Goal: Task Accomplishment & Management: Use online tool/utility

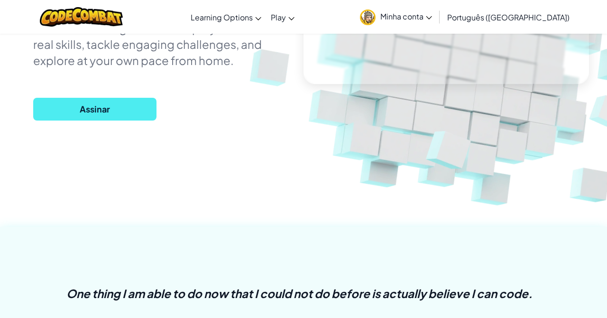
scroll to position [195, 0]
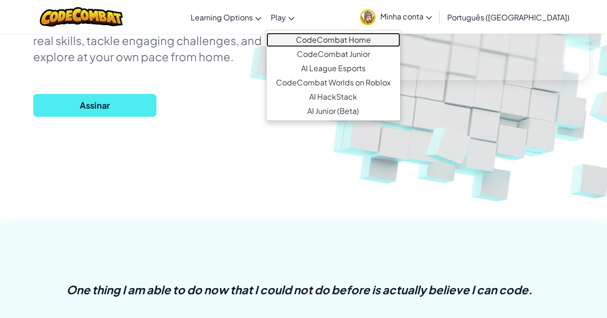
click at [333, 44] on link "CodeCombat Home" at bounding box center [334, 40] width 134 height 14
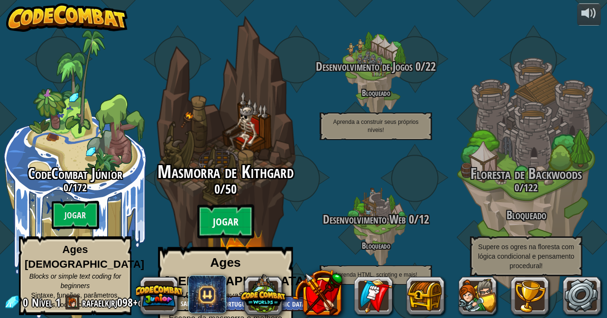
click at [230, 205] on btn "Jogar" at bounding box center [225, 222] width 57 height 34
select select "pt-BR"
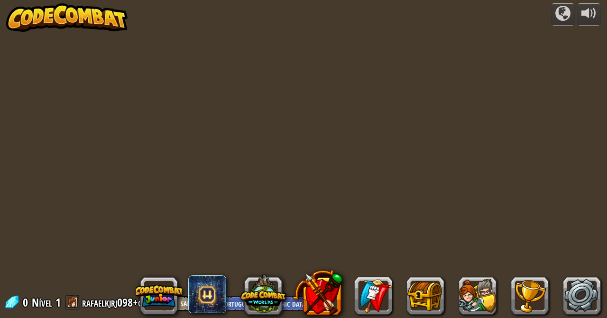
select select "pt-BR"
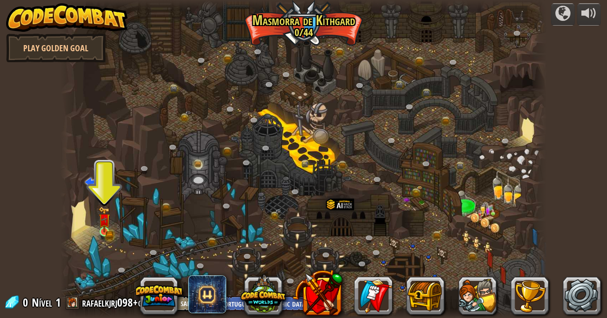
click at [102, 215] on img at bounding box center [105, 219] width 12 height 26
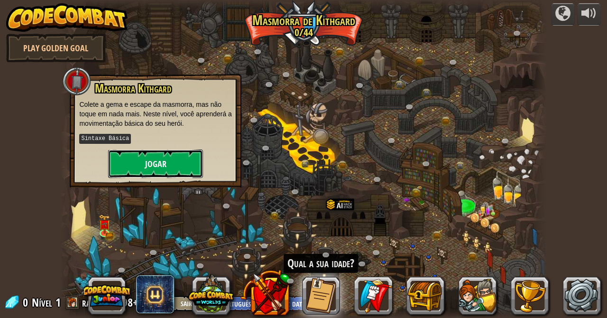
click at [127, 153] on button "Jogar" at bounding box center [155, 163] width 95 height 28
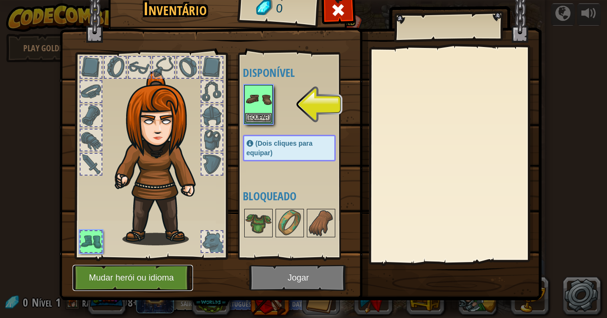
click at [102, 267] on button "Mudar herói ou idioma" at bounding box center [133, 278] width 121 height 26
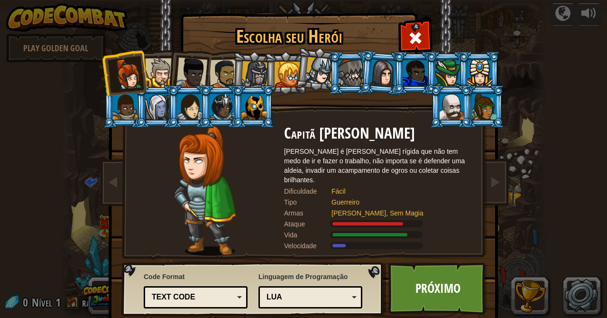
click at [194, 74] on div at bounding box center [191, 72] width 31 height 31
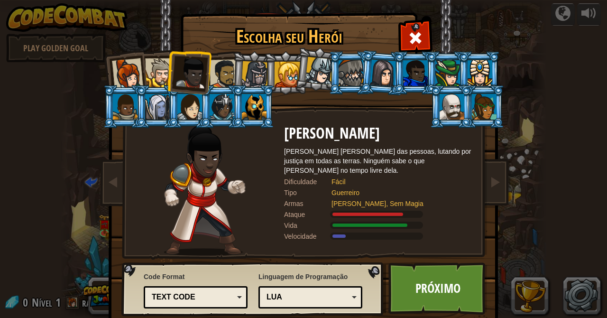
click at [224, 65] on div at bounding box center [224, 73] width 29 height 29
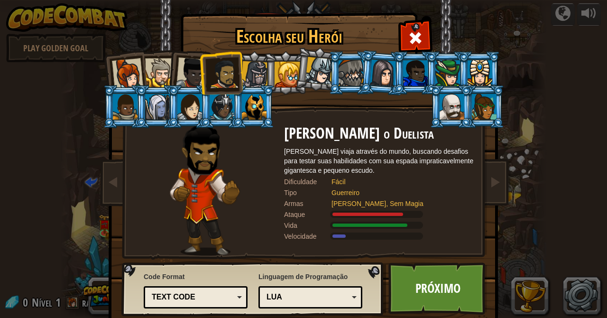
click at [180, 78] on div at bounding box center [191, 72] width 31 height 31
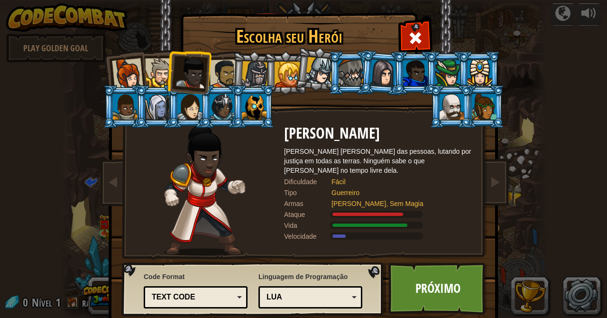
click at [227, 78] on div at bounding box center [224, 73] width 29 height 29
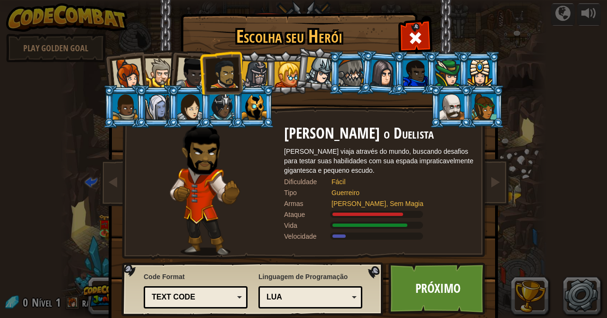
click at [325, 72] on div at bounding box center [320, 71] width 28 height 28
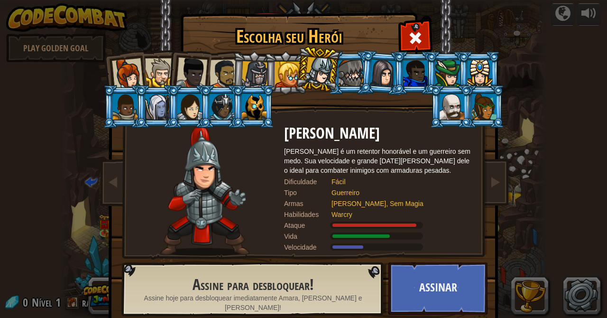
click at [285, 81] on div at bounding box center [288, 75] width 26 height 26
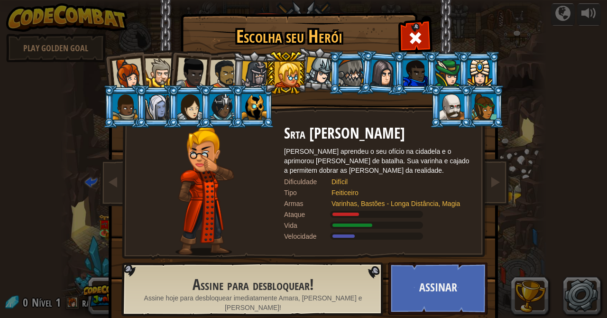
click at [259, 75] on div at bounding box center [255, 74] width 27 height 27
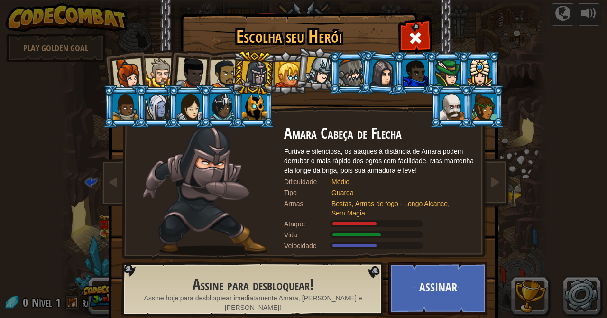
click at [227, 74] on div at bounding box center [224, 73] width 29 height 29
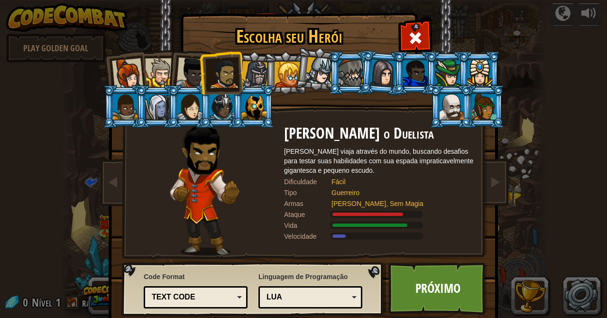
click at [179, 77] on div at bounding box center [191, 72] width 31 height 31
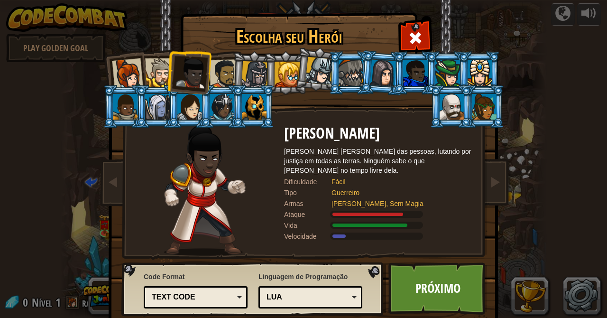
click at [159, 77] on div at bounding box center [159, 72] width 29 height 29
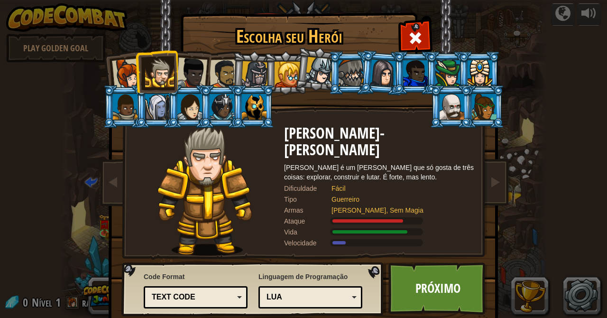
click at [186, 77] on div at bounding box center [191, 72] width 31 height 31
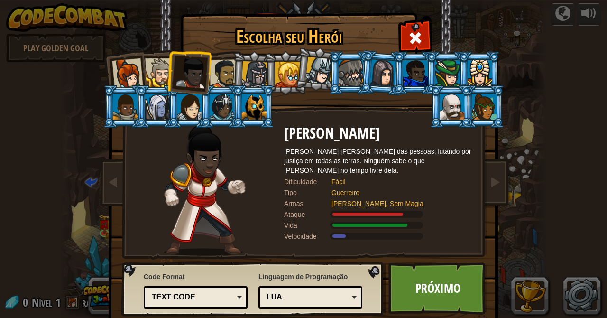
click at [161, 58] on div at bounding box center [159, 72] width 29 height 29
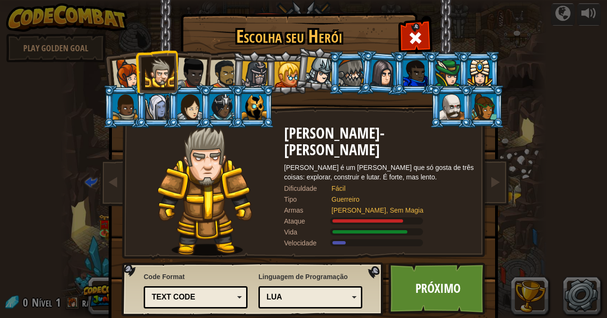
click at [221, 75] on div at bounding box center [224, 73] width 29 height 29
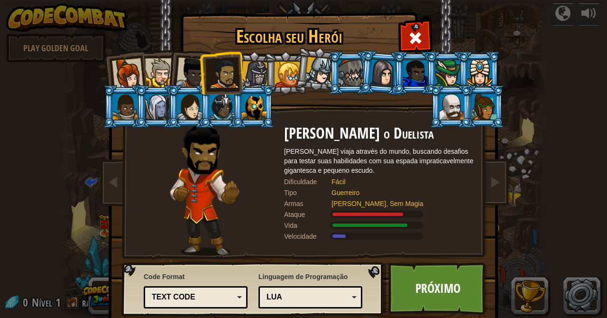
click at [187, 86] on li at bounding box center [189, 106] width 43 height 43
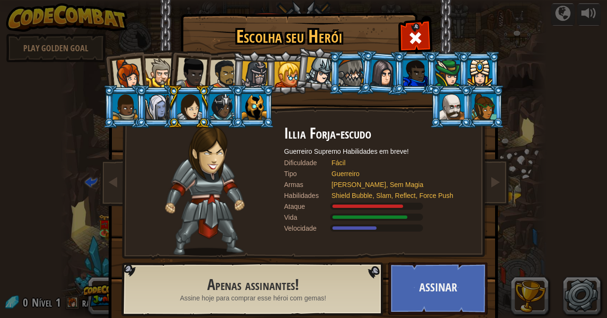
click at [217, 64] on div at bounding box center [224, 73] width 29 height 29
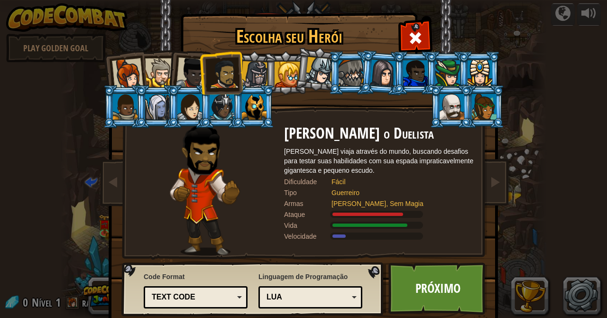
click at [136, 83] on div at bounding box center [127, 73] width 31 height 31
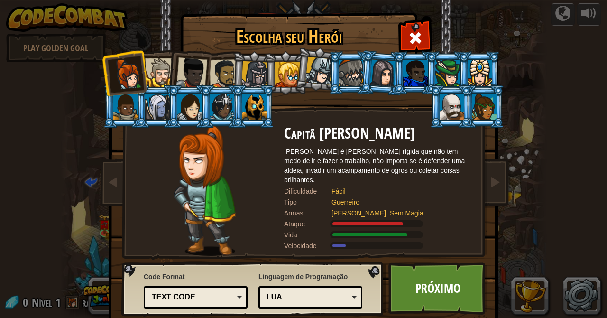
click at [189, 62] on div at bounding box center [191, 72] width 31 height 31
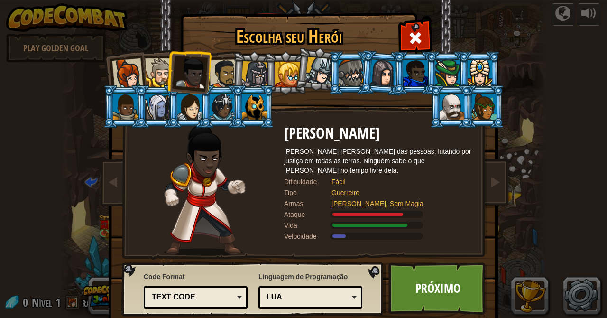
click at [117, 72] on div at bounding box center [127, 73] width 31 height 31
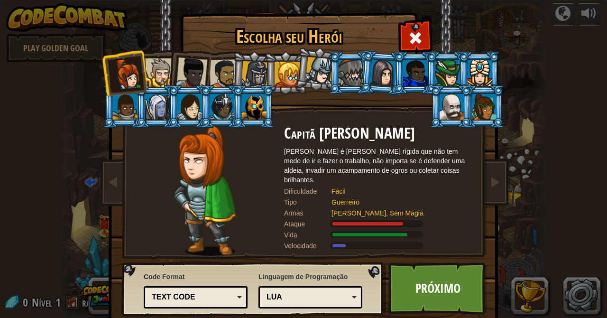
click at [180, 84] on div at bounding box center [191, 72] width 31 height 31
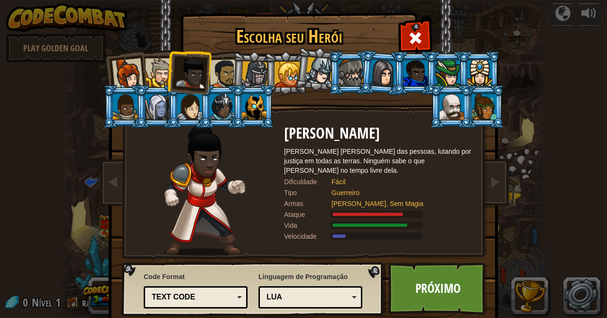
click at [154, 84] on div at bounding box center [159, 72] width 29 height 29
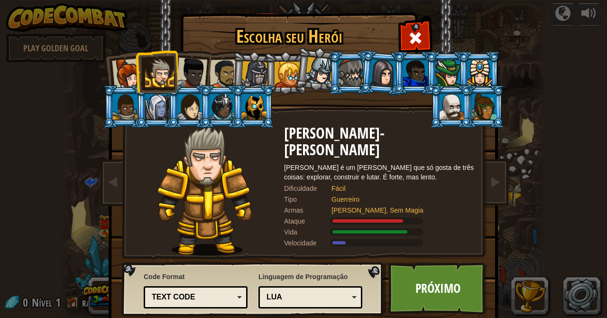
click at [214, 74] on div at bounding box center [224, 73] width 29 height 29
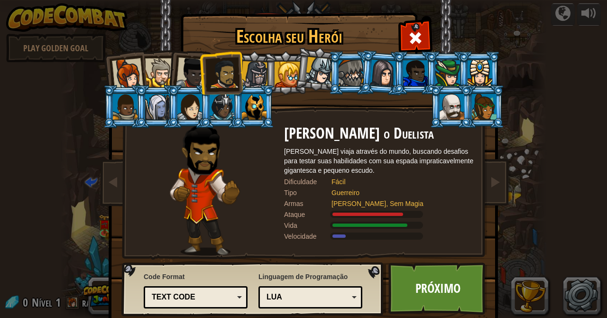
click at [179, 84] on div at bounding box center [191, 72] width 31 height 31
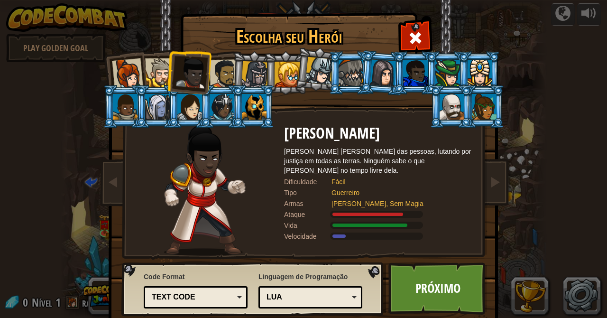
click at [164, 66] on div at bounding box center [159, 72] width 29 height 29
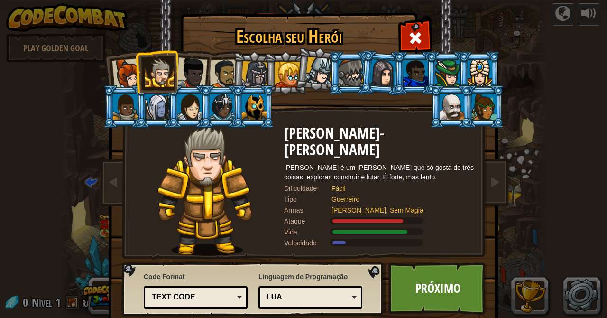
click at [125, 76] on div at bounding box center [127, 73] width 31 height 31
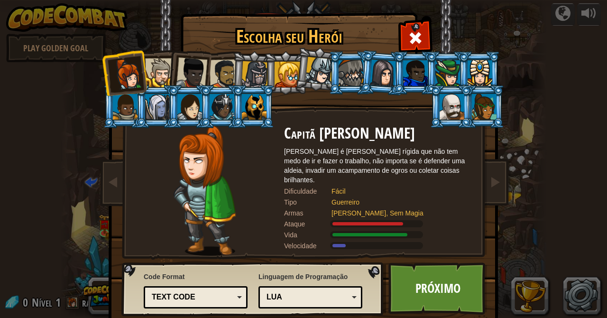
click at [194, 75] on div at bounding box center [191, 72] width 31 height 31
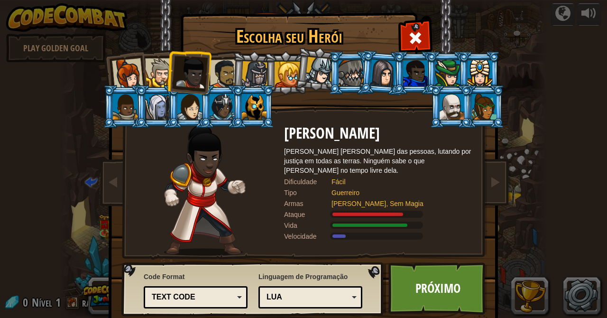
click at [228, 73] on div at bounding box center [224, 73] width 29 height 29
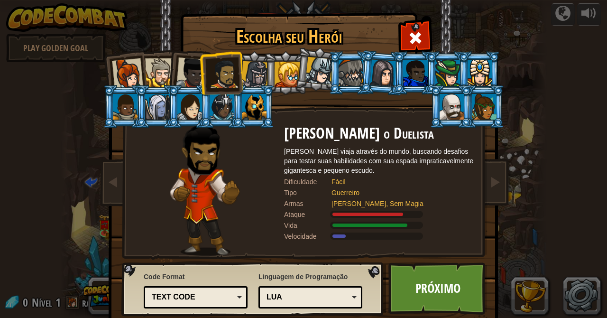
click at [105, 7] on img at bounding box center [305, 157] width 411 height 340
click at [148, 76] on div at bounding box center [159, 72] width 29 height 29
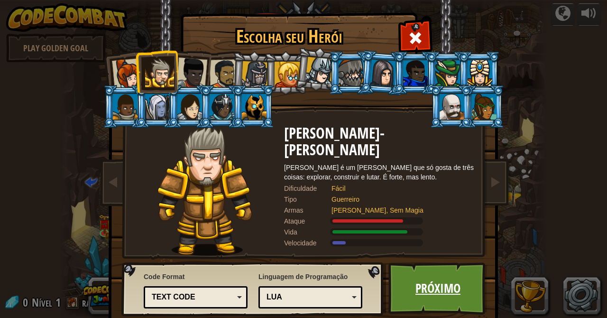
click at [431, 287] on link "Próximo" at bounding box center [438, 288] width 99 height 52
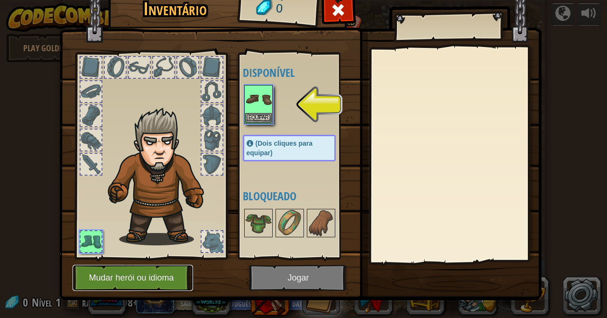
click at [141, 276] on button "Mudar herói ou idioma" at bounding box center [133, 278] width 121 height 26
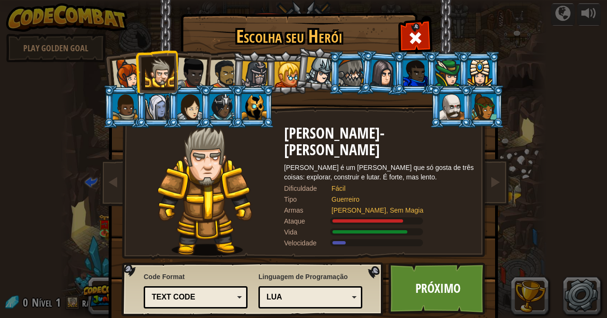
click at [164, 301] on div "Text code" at bounding box center [193, 297] width 82 height 11
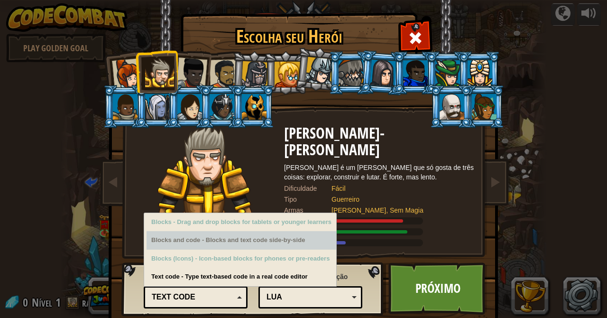
click at [177, 243] on div "Blocks and code - Blocks and text code side-by-side" at bounding box center [242, 240] width 190 height 19
click at [177, 240] on div "Blocks and code - Blocks and text code side-by-side" at bounding box center [242, 240] width 190 height 19
click at [237, 242] on div "Blocks and code - Blocks and text code side-by-side" at bounding box center [242, 240] width 190 height 19
click at [233, 241] on div "Blocks and code - Blocks and text code side-by-side" at bounding box center [242, 240] width 190 height 19
click at [230, 243] on div "Blocks and code - Blocks and text code side-by-side" at bounding box center [242, 240] width 190 height 19
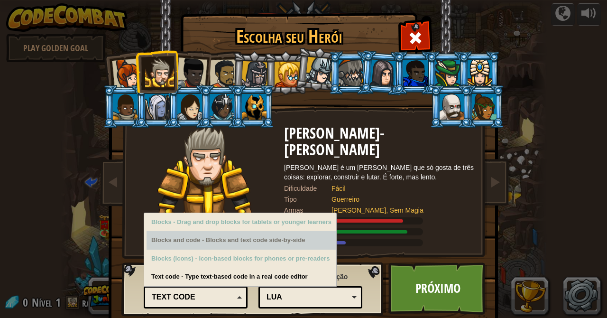
click at [220, 238] on div "Blocks and code - Blocks and text code side-by-side" at bounding box center [242, 240] width 190 height 19
click at [214, 244] on div "Blocks and code - Blocks and text code side-by-side" at bounding box center [242, 240] width 190 height 19
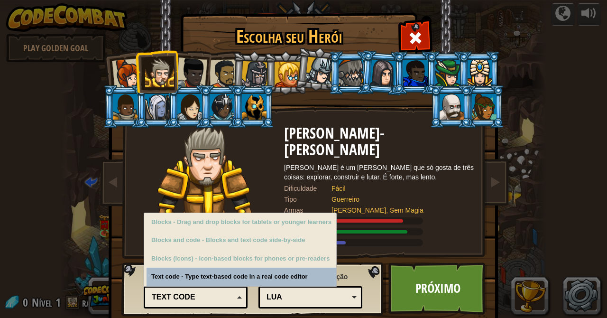
click at [265, 299] on div "Lua" at bounding box center [311, 297] width 92 height 15
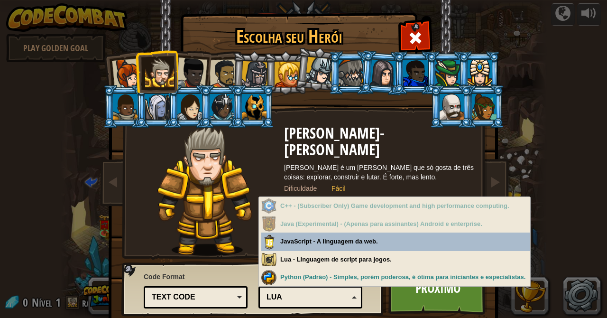
click at [266, 294] on div "Lua" at bounding box center [311, 297] width 92 height 15
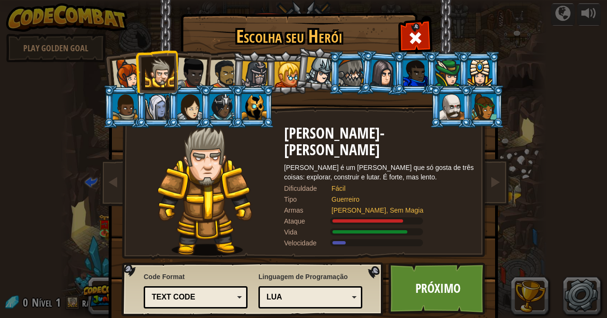
click at [270, 287] on div "Python (Padrão) JavaScript Lua C++ Java (Experimental) Lua" at bounding box center [311, 297] width 104 height 22
click at [217, 289] on div "Text code Blocks and code Blocks Blocks (Icons) Text code" at bounding box center [196, 297] width 104 height 22
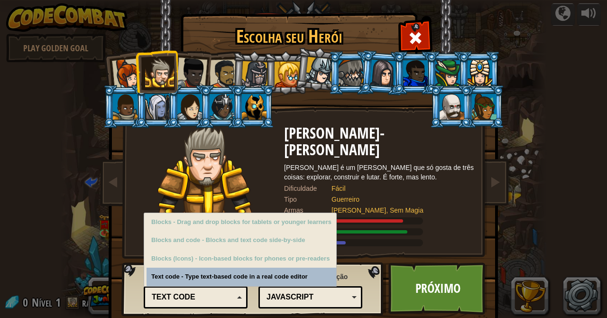
click at [223, 296] on div "Text code" at bounding box center [193, 297] width 82 height 11
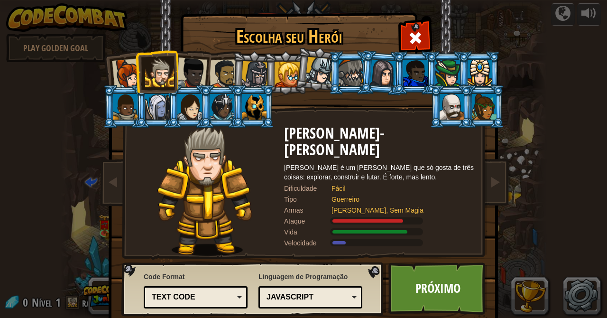
click at [282, 293] on div "JavaScript" at bounding box center [308, 297] width 82 height 11
click at [216, 296] on div "Text code" at bounding box center [193, 297] width 82 height 11
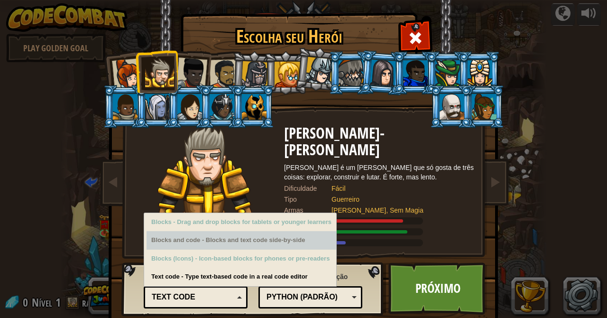
click at [194, 242] on div "Blocks and code - Blocks and text code side-by-side" at bounding box center [242, 240] width 190 height 19
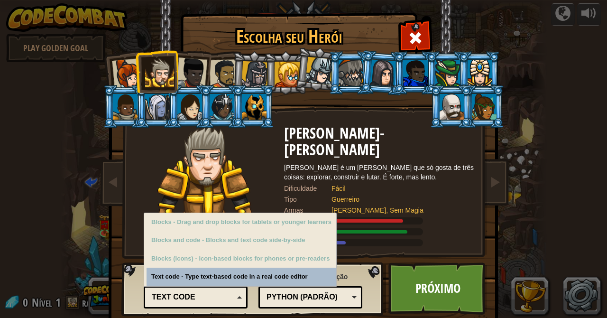
click at [282, 308] on div "Python (Padrão) JavaScript Lua C++ Java (Experimental) Python (Padrão)" at bounding box center [311, 297] width 104 height 22
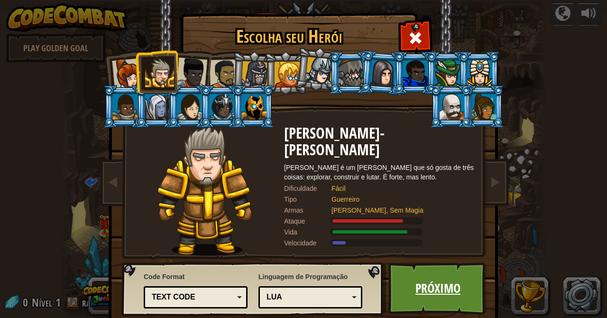
click at [416, 286] on link "Próximo" at bounding box center [438, 288] width 99 height 52
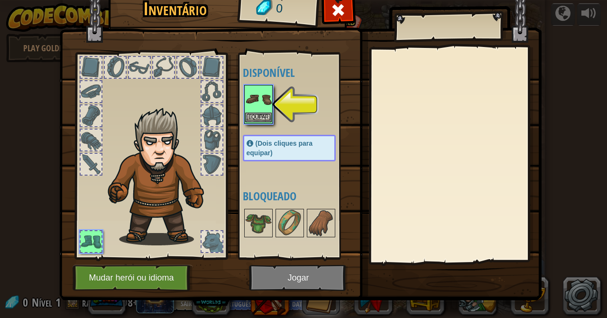
click at [260, 103] on img at bounding box center [258, 99] width 27 height 27
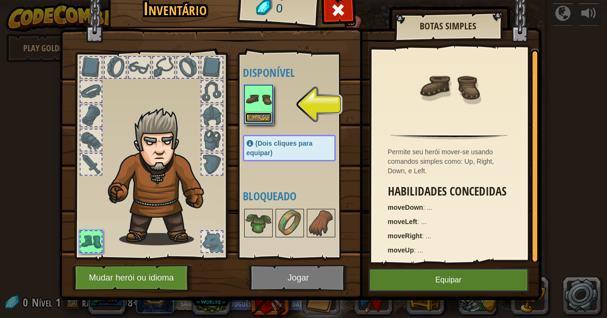
click at [265, 117] on button "Equipar" at bounding box center [258, 117] width 27 height 10
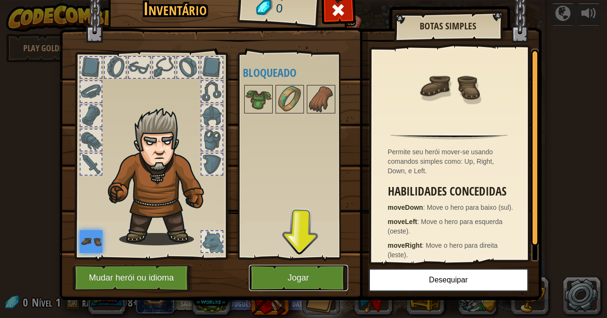
click at [276, 277] on button "Jogar" at bounding box center [298, 278] width 99 height 26
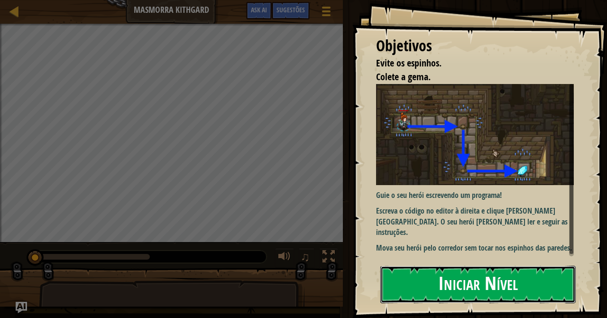
click at [429, 291] on button "Iniciar Nível" at bounding box center [479, 284] width 196 height 37
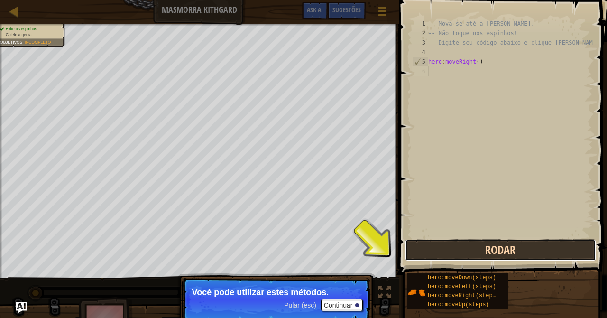
click at [425, 242] on button "Rodar" at bounding box center [500, 250] width 191 height 22
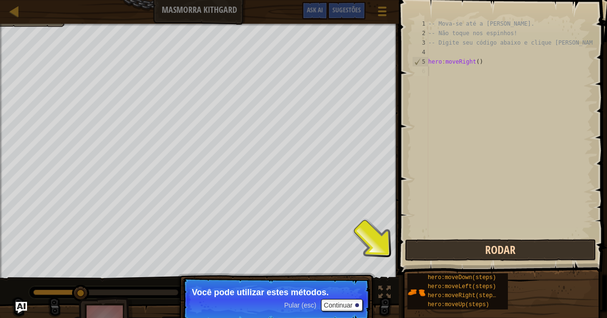
scroll to position [4, 0]
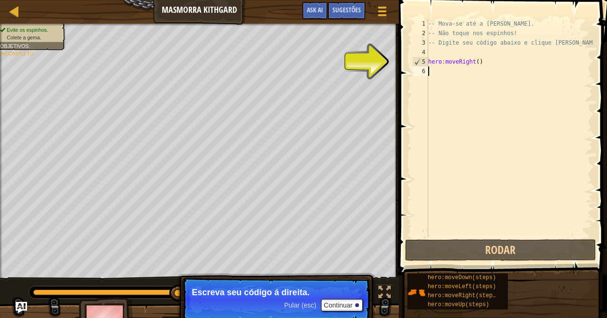
click at [429, 71] on div "-- Mova-se até a [PERSON_NAME]. -- Não toque nos espinhos! -- Digite seu código…" at bounding box center [510, 137] width 167 height 237
type textarea "ç"
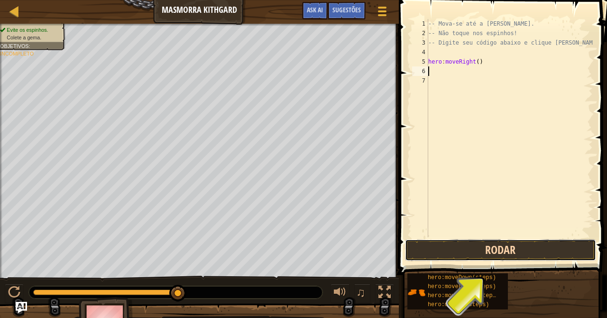
click at [536, 245] on button "Rodar" at bounding box center [500, 250] width 191 height 22
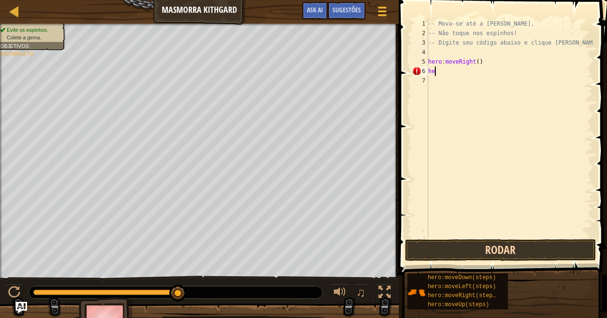
type textarea "h"
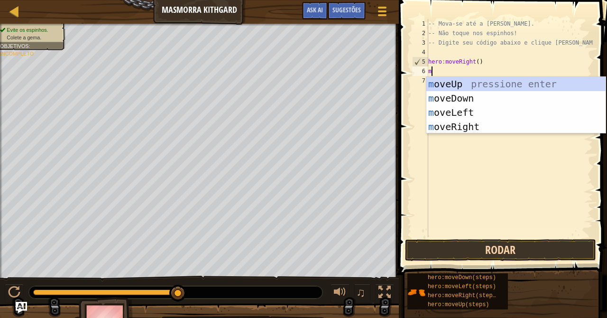
type textarea "mo"
click at [455, 103] on div "mo veUp pressione enter mo veDown pressione enter mo veLeft pressione enter mo …" at bounding box center [516, 119] width 179 height 85
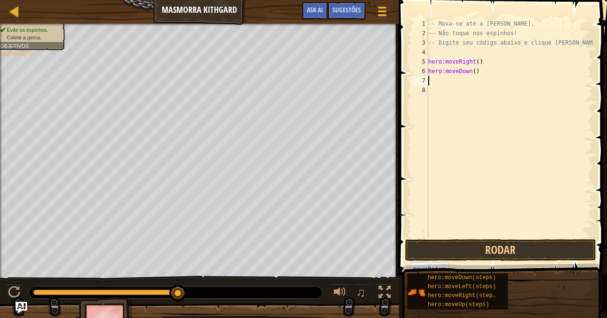
click at [444, 81] on div "-- Mova-se até a [PERSON_NAME]. -- Não toque nos espinhos! -- Digite seu código…" at bounding box center [510, 137] width 167 height 237
type textarea "m"
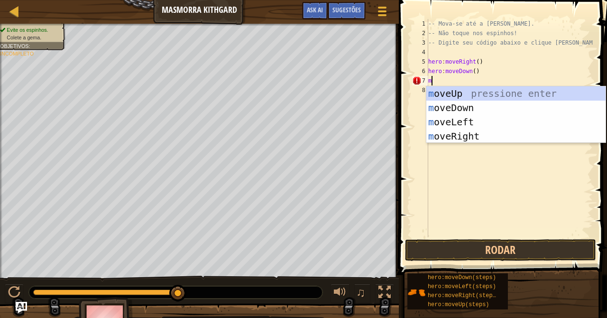
click at [474, 135] on div "m oveUp pressione enter m oveDown pressione enter m oveLeft pressione enter m o…" at bounding box center [516, 128] width 179 height 85
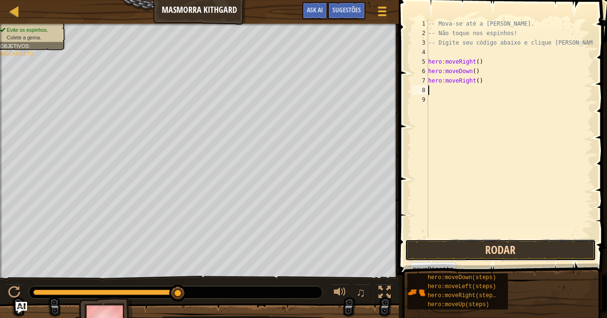
click at [475, 244] on button "Rodar" at bounding box center [500, 250] width 191 height 22
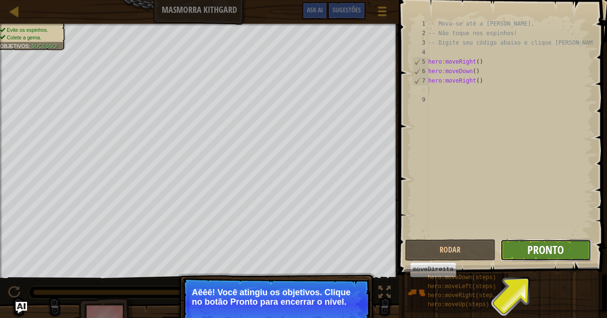
click at [530, 251] on span "Pronto" at bounding box center [546, 249] width 37 height 15
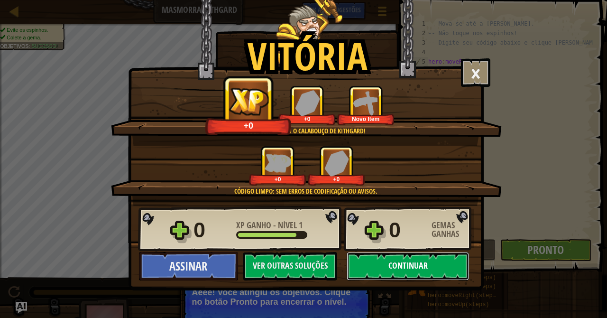
click at [379, 258] on button "Continuar" at bounding box center [408, 266] width 122 height 28
select select "pt-BR"
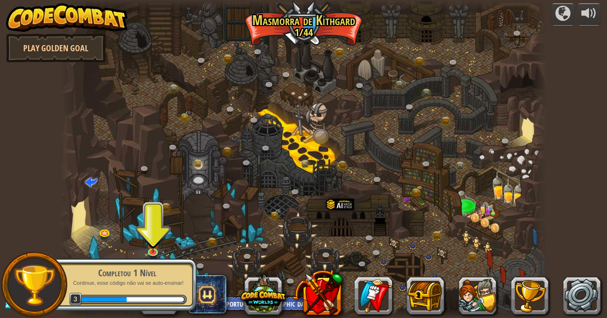
click at [143, 258] on div "Completou 1 Nível Continue, esse código não vai se auto-ensinar! 3" at bounding box center [121, 285] width 149 height 66
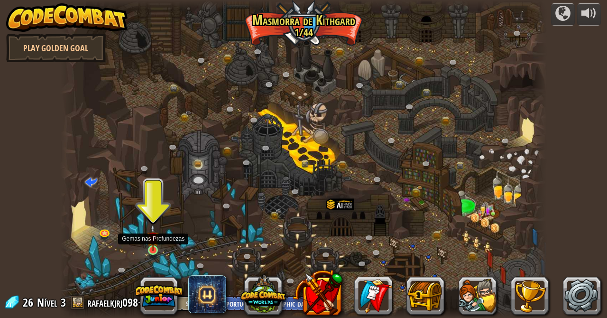
click at [152, 249] on img at bounding box center [153, 237] width 12 height 27
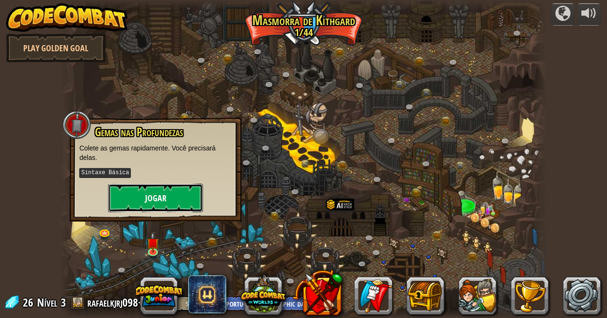
click at [157, 193] on button "Jogar" at bounding box center [155, 198] width 95 height 28
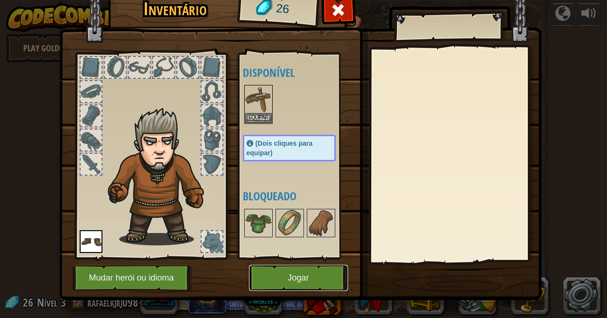
click at [293, 289] on button "Jogar" at bounding box center [298, 278] width 99 height 26
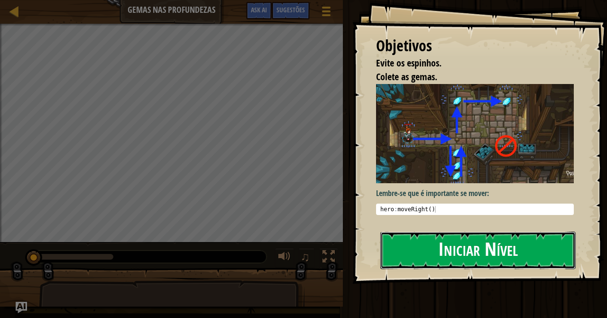
click at [417, 245] on button "Iniciar Nível" at bounding box center [479, 250] width 196 height 37
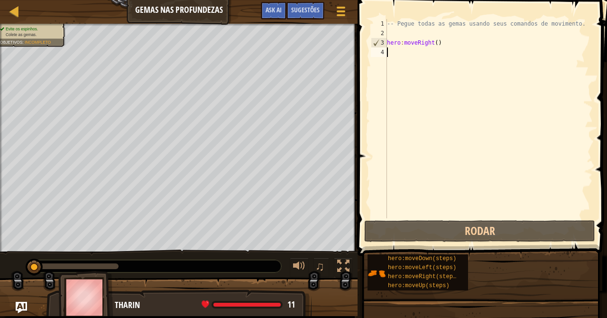
type textarea "m"
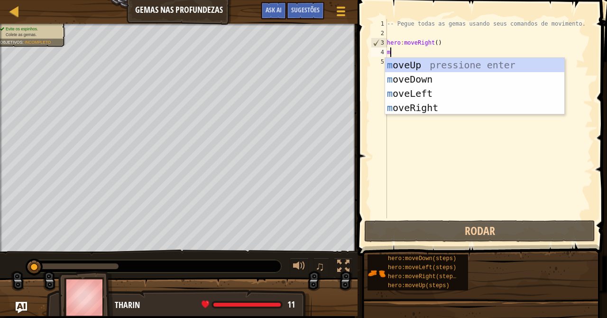
scroll to position [4, 0]
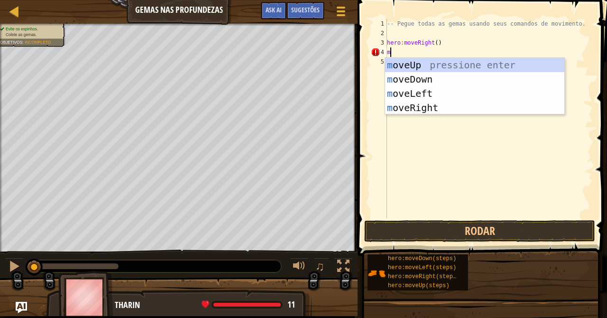
click at [406, 72] on div "m oveUp pressione enter m oveDown pressione enter m oveLeft pressione enter m o…" at bounding box center [474, 100] width 179 height 85
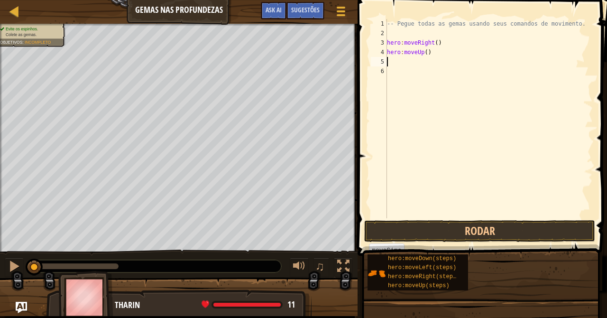
click at [421, 50] on div "-- Pegue todas as gemas usando seus comandos de movimento. hero : moveRight ( )…" at bounding box center [489, 128] width 208 height 218
click at [433, 53] on div "-- Pegue todas as gemas usando seus comandos de movimento. hero : moveRight ( )…" at bounding box center [489, 128] width 208 height 218
type textarea "h"
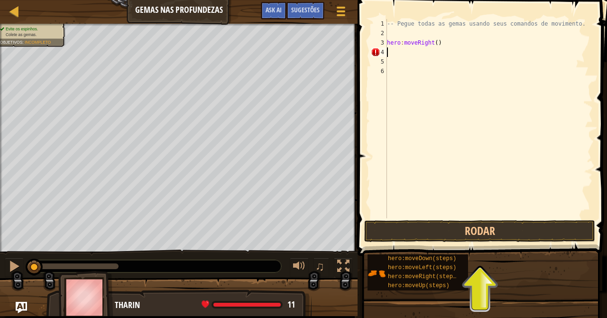
type textarea "m"
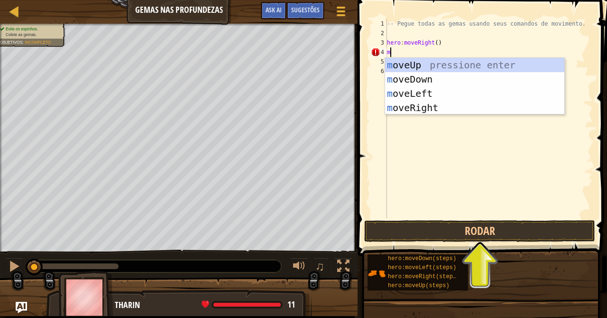
click at [394, 77] on div "m oveUp pressione enter m oveDown pressione enter m oveLeft pressione enter m o…" at bounding box center [474, 100] width 179 height 85
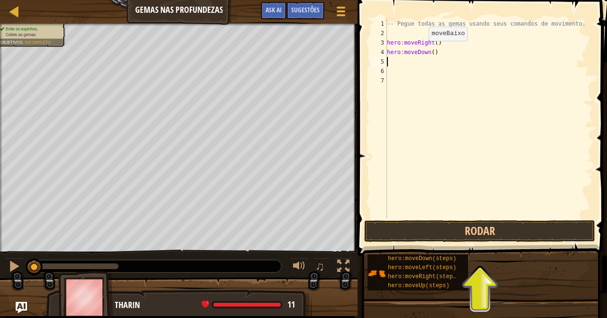
type textarea "m"
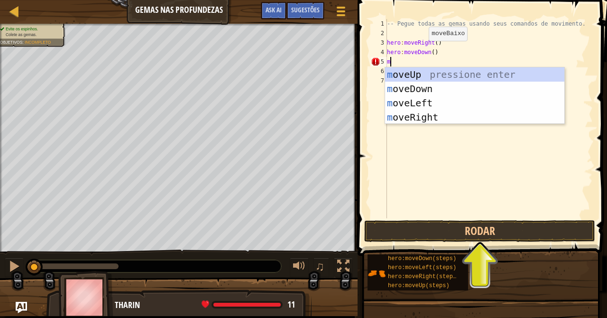
click at [410, 73] on div "m oveUp pressione enter m oveDown pressione enter m oveLeft pressione enter m o…" at bounding box center [474, 109] width 179 height 85
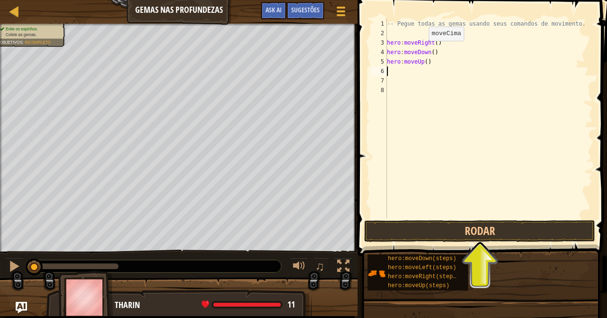
type textarea "m"
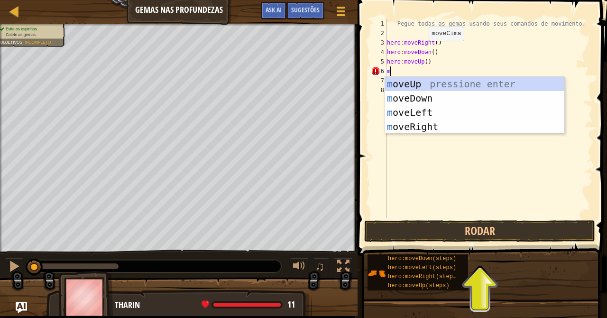
click at [394, 126] on div "m oveUp pressione enter m oveDown pressione enter m oveLeft pressione enter m o…" at bounding box center [474, 119] width 179 height 85
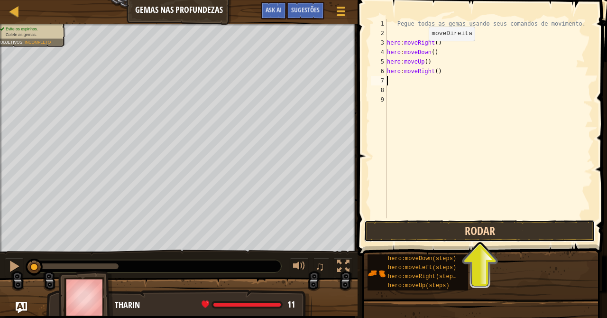
click at [546, 235] on button "Rodar" at bounding box center [479, 231] width 231 height 22
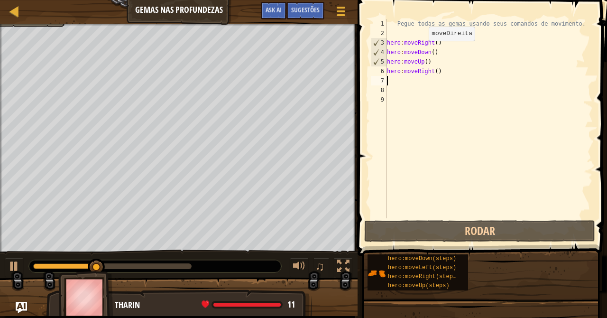
click at [440, 59] on div "-- Pegue todas as gemas usando seus comandos de movimento. hero : moveRight ( )…" at bounding box center [489, 128] width 208 height 218
type textarea "hero:moveUp()"
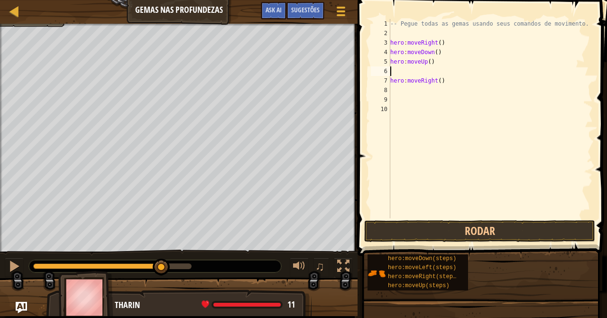
scroll to position [4, 0]
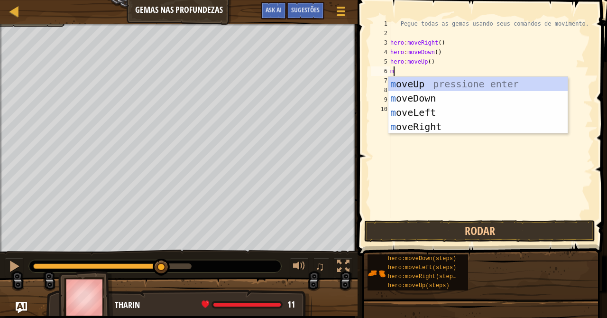
type textarea "mo"
click at [406, 83] on div "mo veUp pressione enter mo veDown pressione enter mo veLeft pressione enter mo …" at bounding box center [478, 119] width 179 height 85
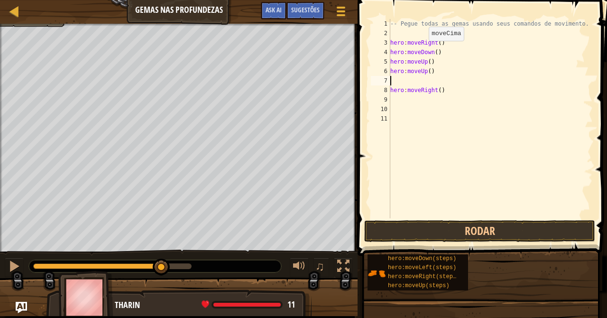
type textarea "hero:moveUp()"
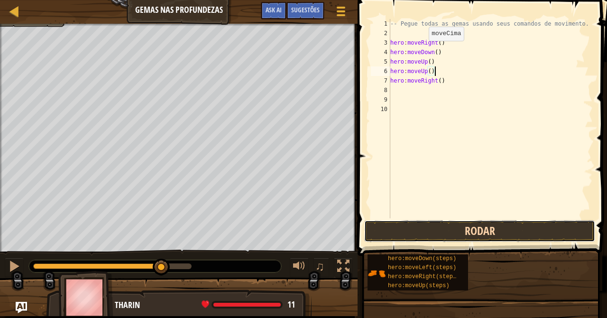
click at [536, 231] on button "Rodar" at bounding box center [479, 231] width 231 height 22
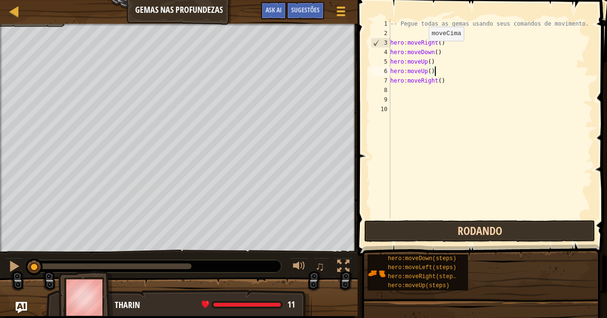
scroll to position [4, 3]
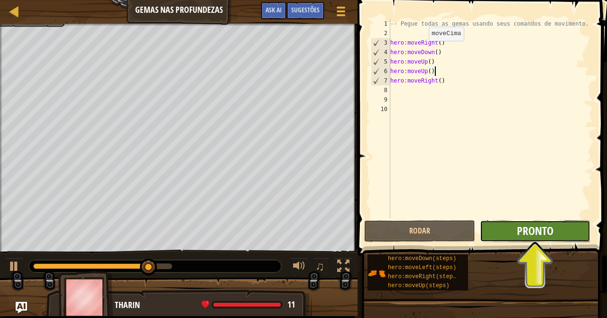
click at [545, 236] on span "Pronto" at bounding box center [535, 230] width 37 height 15
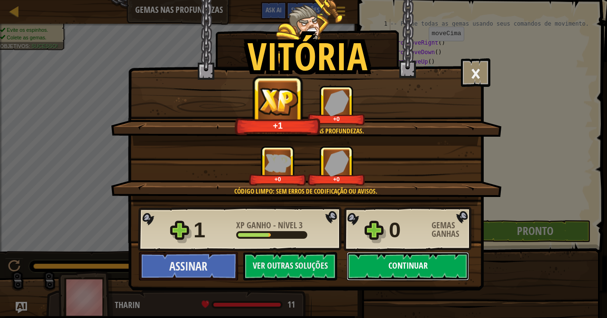
click at [395, 269] on button "Continuar" at bounding box center [408, 266] width 122 height 28
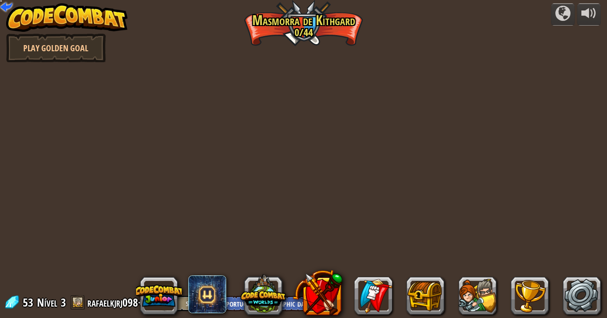
select select "pt-BR"
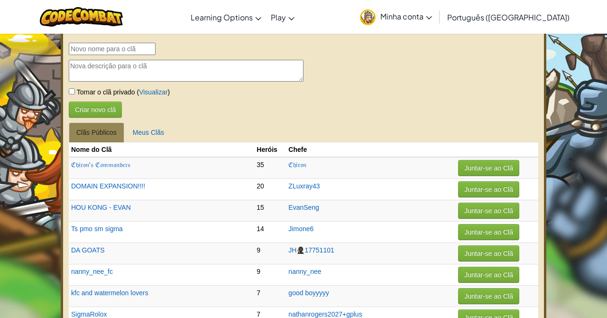
select select "pt-BR"
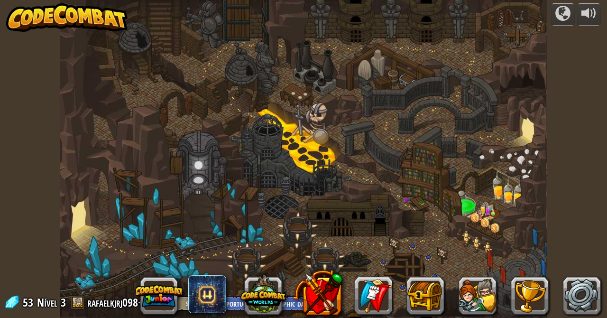
select select "pt-BR"
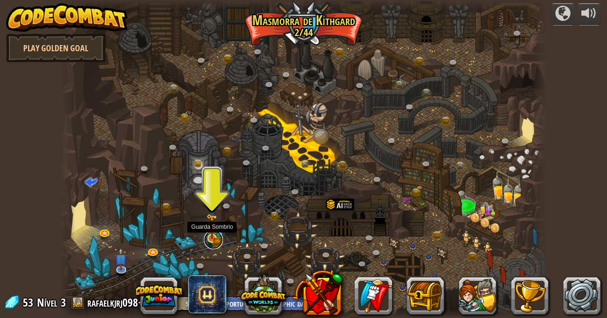
click at [209, 241] on link at bounding box center [213, 239] width 19 height 19
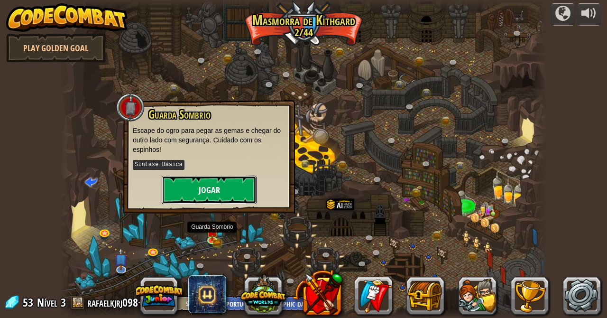
click at [185, 195] on button "Jogar" at bounding box center [209, 190] width 95 height 28
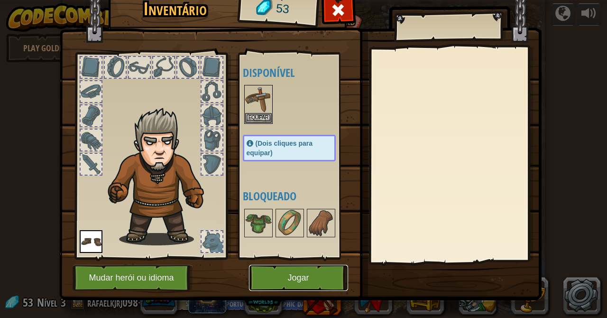
click at [267, 287] on button "Jogar" at bounding box center [298, 278] width 99 height 26
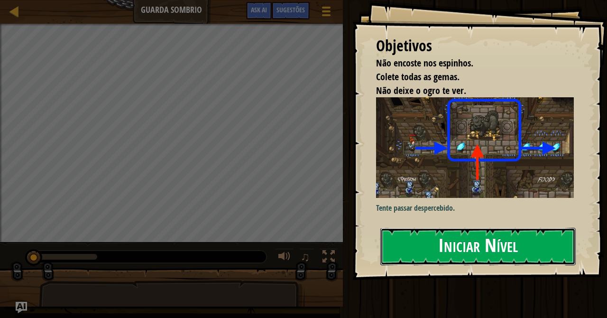
click at [422, 228] on button "Iniciar Nível" at bounding box center [479, 246] width 196 height 37
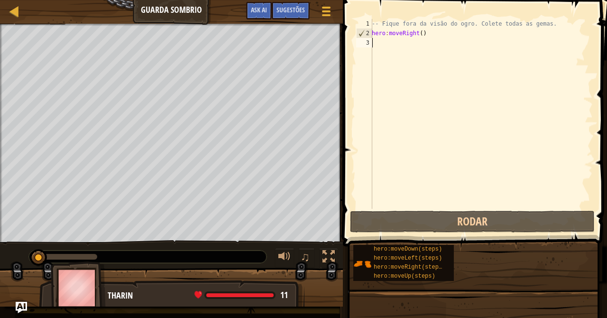
click at [445, 184] on div "-- Fique fora da visão do ogro. Colete todas as gemas. hero : moveRight ( )" at bounding box center [481, 123] width 223 height 209
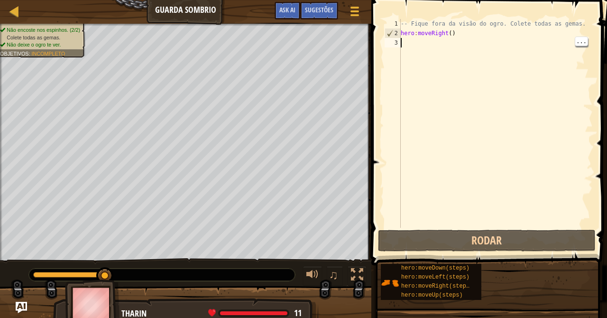
type textarea "m"
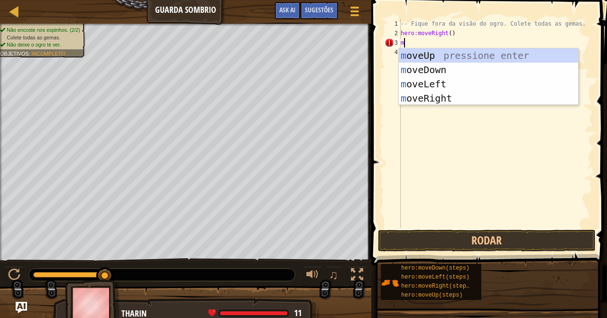
click at [412, 66] on div "m oveUp pressione enter m oveDown pressione enter m oveLeft pressione enter m o…" at bounding box center [488, 90] width 179 height 85
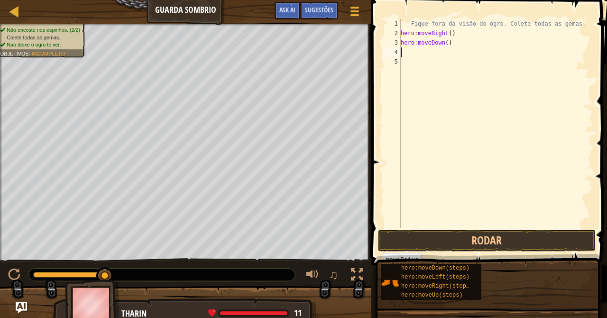
click at [541, 224] on div "-- Fique fora da visão do ogro. Colete todas as gemas. hero : moveRight ( ) her…" at bounding box center [496, 133] width 194 height 228
click at [553, 244] on button "Rodar" at bounding box center [487, 241] width 218 height 22
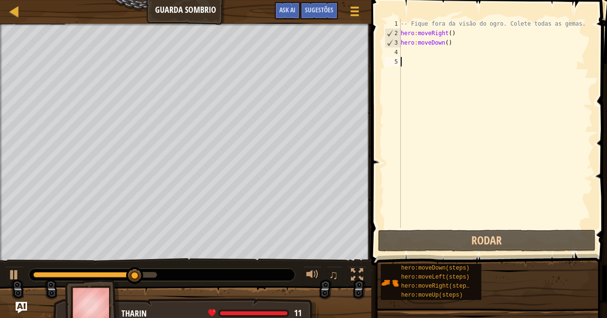
click at [448, 45] on div "-- Fique fora da visão do ogro. Colete todas as gemas. hero : moveRight ( ) her…" at bounding box center [496, 133] width 194 height 228
click at [453, 43] on div "-- Fique fora da visão do ogro. Colete todas as gemas. hero : moveRight ( ) her…" at bounding box center [496, 133] width 194 height 228
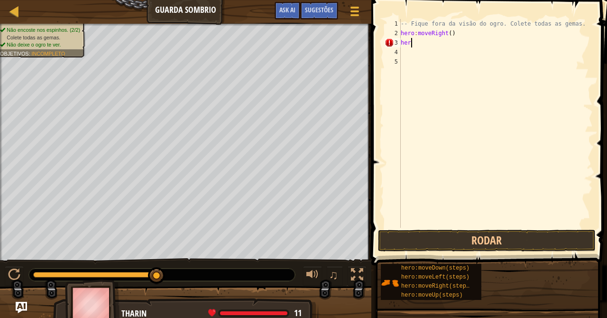
scroll to position [4, 0]
type textarea "h"
type textarea "m"
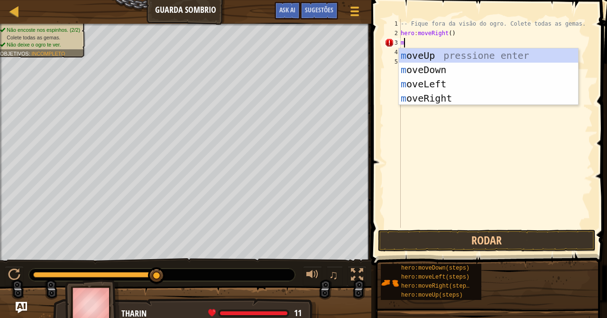
click at [416, 104] on div "-- Fique fora da visão do ogro. Colete todas as gemas. hero : moveRight ( ) m" at bounding box center [496, 133] width 194 height 228
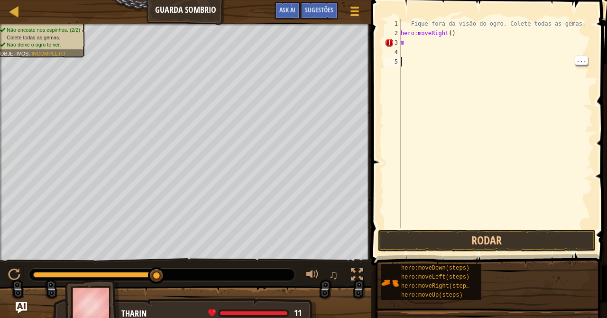
click at [413, 38] on div "-- Fique fora da visão do ogro. Colete todas as gemas. hero : moveRight ( ) m" at bounding box center [496, 133] width 194 height 228
type textarea "m"
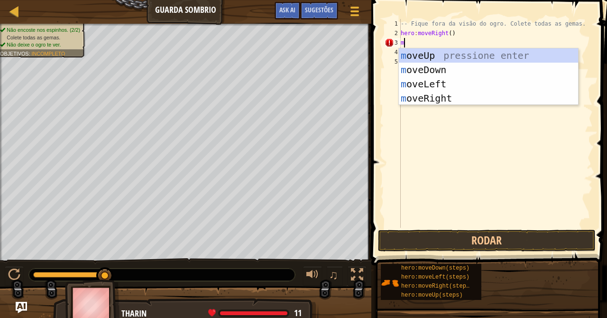
click at [414, 56] on div "m oveUp pressione enter m oveDown pressione enter m oveLeft pressione enter m o…" at bounding box center [488, 90] width 179 height 85
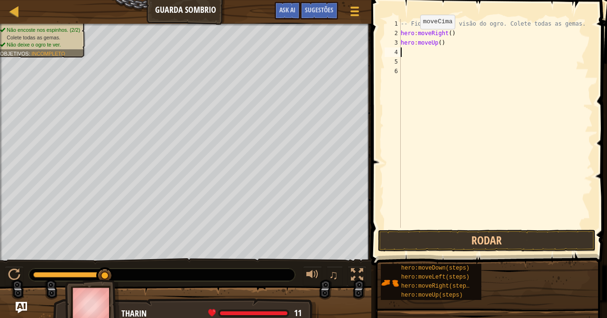
type textarea "m"
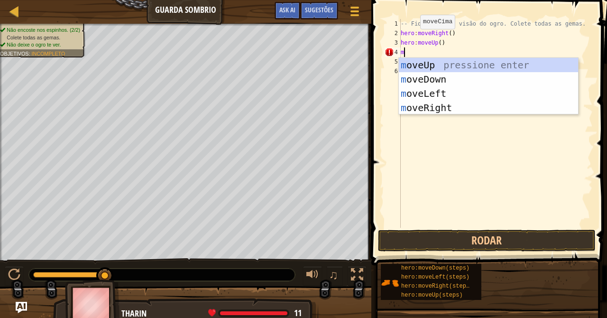
click at [414, 103] on div "m oveUp pressione enter m oveDown pressione enter m oveLeft pressione enter m o…" at bounding box center [488, 100] width 179 height 85
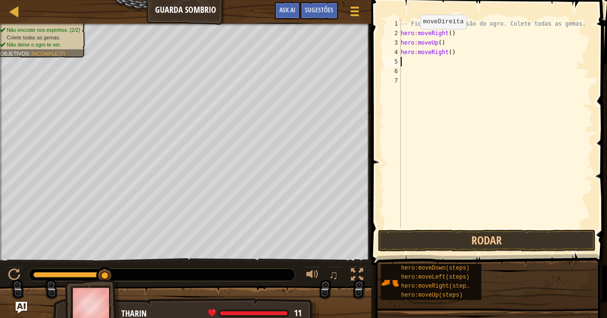
type textarea "m"
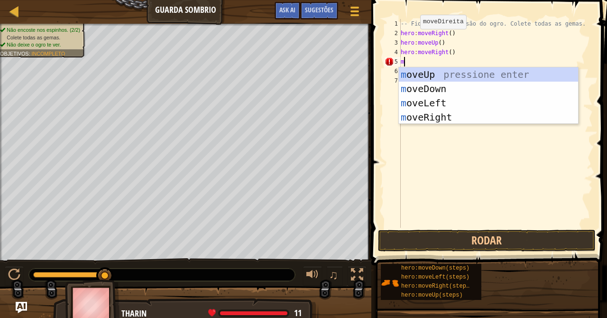
click at [424, 87] on div "m oveUp pressione enter m oveDown pressione enter m oveLeft pressione enter m o…" at bounding box center [488, 109] width 179 height 85
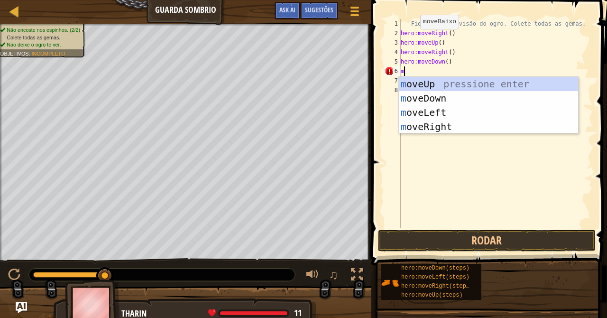
type textarea "mr"
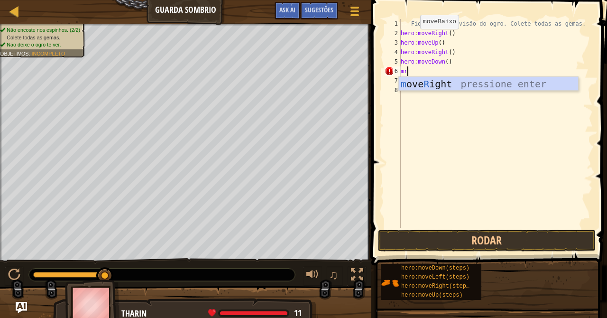
click at [413, 82] on div "m ove R ight pressione enter" at bounding box center [488, 98] width 179 height 43
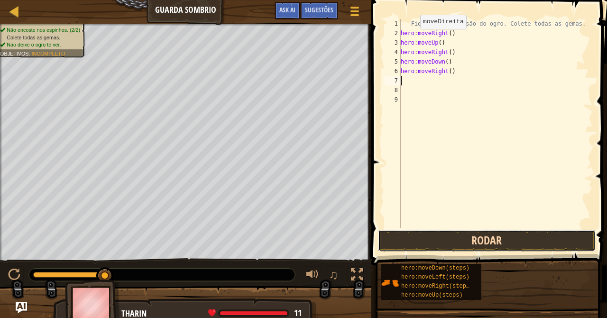
click at [550, 241] on button "Rodar" at bounding box center [487, 241] width 218 height 22
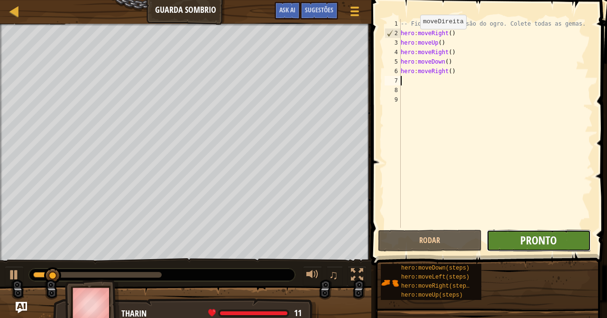
click at [550, 246] on span "Pronto" at bounding box center [539, 240] width 37 height 15
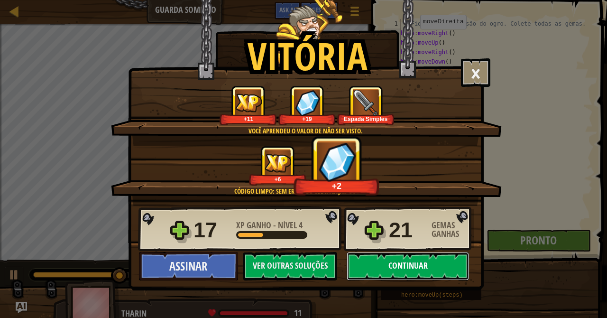
click at [392, 254] on button "Continuar" at bounding box center [408, 266] width 122 height 28
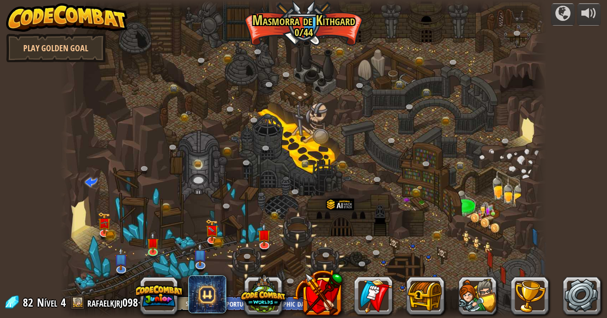
select select "pt-BR"
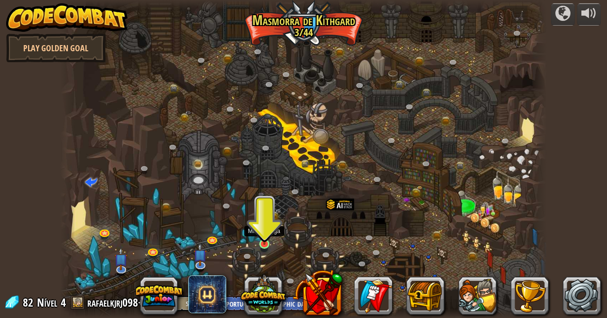
click at [266, 238] on img at bounding box center [265, 231] width 12 height 27
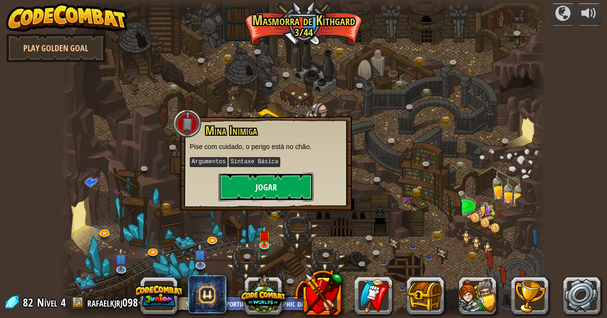
click at [250, 185] on button "Jogar" at bounding box center [266, 187] width 95 height 28
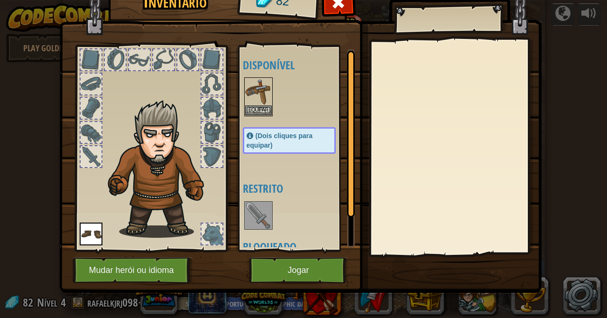
scroll to position [9, 0]
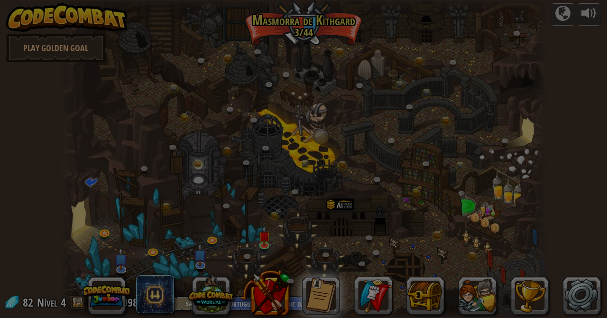
click at [0, 0] on div "× Qual a sua idade? Ganhe gemas extras com o quiz diário. idade < 14 14 <= idad…" at bounding box center [0, 0] width 0 height 0
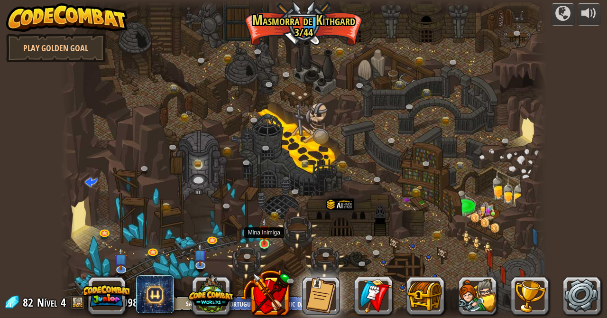
click at [268, 243] on img at bounding box center [265, 231] width 12 height 27
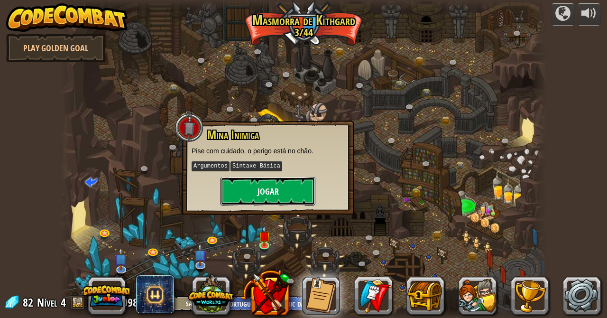
click at [233, 191] on button "Jogar" at bounding box center [268, 191] width 95 height 28
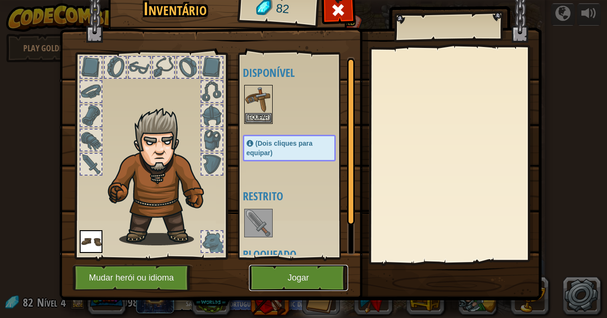
click at [274, 281] on button "Jogar" at bounding box center [298, 278] width 99 height 26
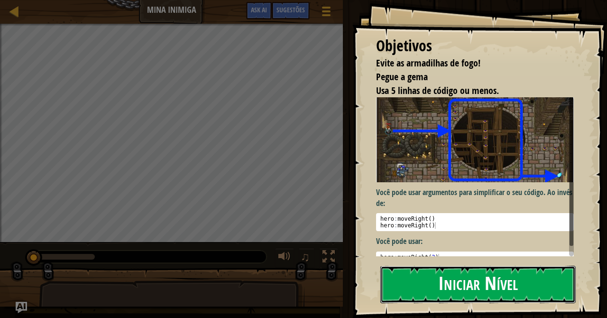
click at [424, 282] on button "Iniciar Nível" at bounding box center [479, 284] width 196 height 37
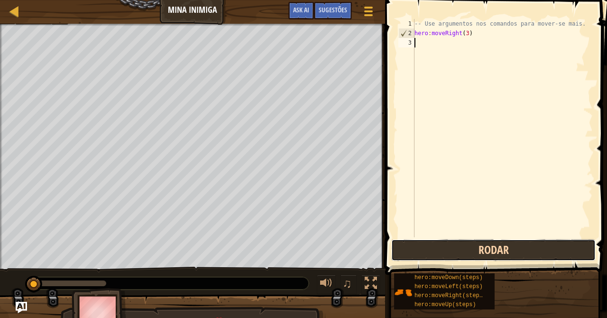
click at [533, 250] on button "Rodar" at bounding box center [494, 250] width 205 height 22
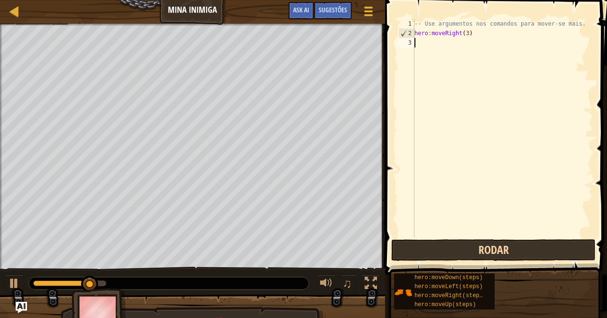
type textarea "m"
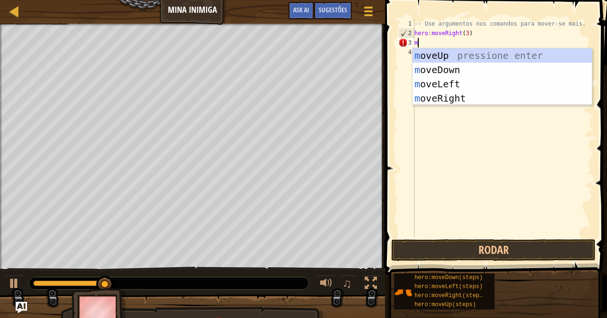
click at [424, 53] on div "m oveUp pressione enter m oveDown pressione enter m oveLeft pressione enter m o…" at bounding box center [502, 90] width 179 height 85
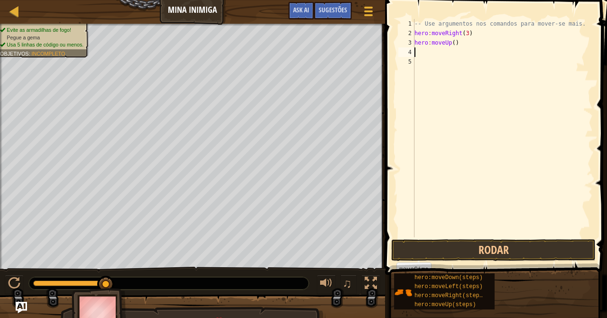
type textarea "m"
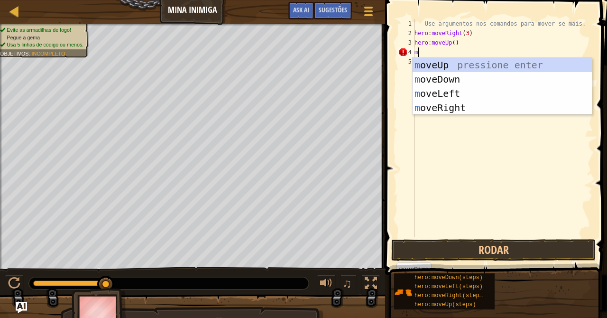
click at [473, 112] on div "m oveUp pressione enter m oveDown pressione enter m oveLeft pressione enter m o…" at bounding box center [502, 100] width 179 height 85
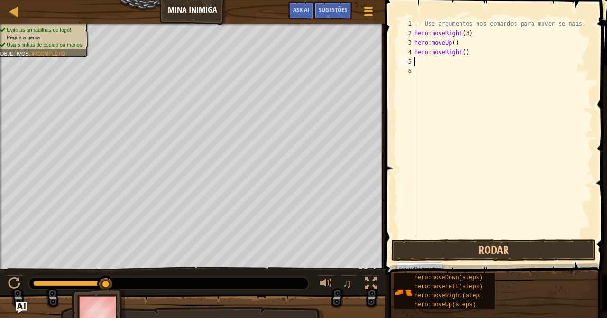
type textarea "m"
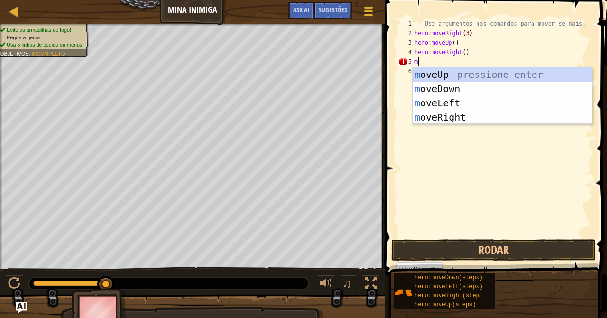
click at [427, 126] on div "-- Use argumentos nos comandos para mover-se mais. hero : moveRight ( 3 ) hero …" at bounding box center [503, 137] width 180 height 237
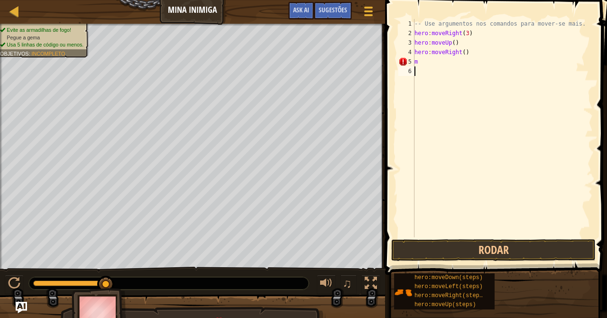
click at [424, 58] on div "-- Use argumentos nos comandos para mover-se mais. hero : moveRight ( 3 ) hero …" at bounding box center [503, 137] width 180 height 237
type textarea "m"
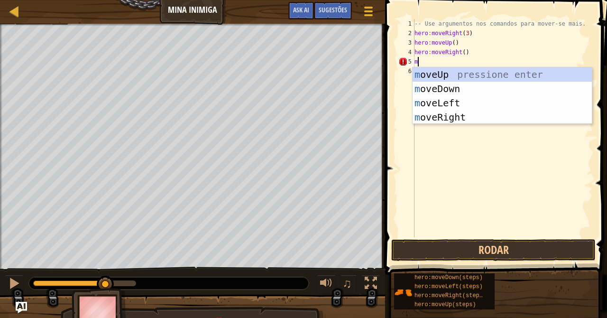
click at [451, 85] on div "m oveUp pressione enter m oveDown pressione enter m oveLeft pressione enter m o…" at bounding box center [502, 109] width 179 height 85
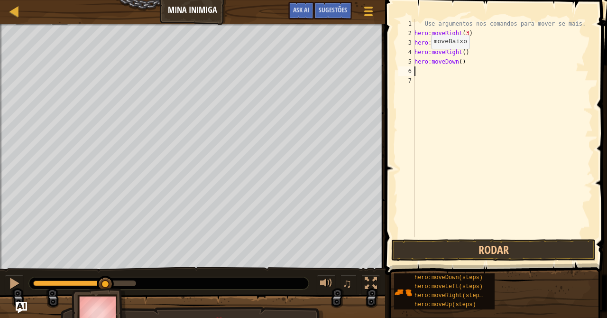
click at [455, 59] on div "-- Use argumentos nos comandos para mover-se mais. hero : moveRight ( 3 ) hero …" at bounding box center [503, 137] width 180 height 237
click at [464, 63] on div "-- Use argumentos nos comandos para mover-se mais. hero : moveRight ( 3 ) hero …" at bounding box center [503, 137] width 180 height 237
type textarea "hero:moveDown(3)"
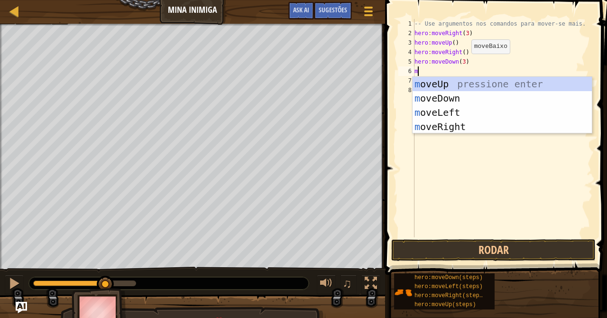
type textarea "mo"
click at [451, 125] on div "mo veUp pressione enter mo veDown pressione enter mo veLeft pressione enter mo …" at bounding box center [502, 119] width 179 height 85
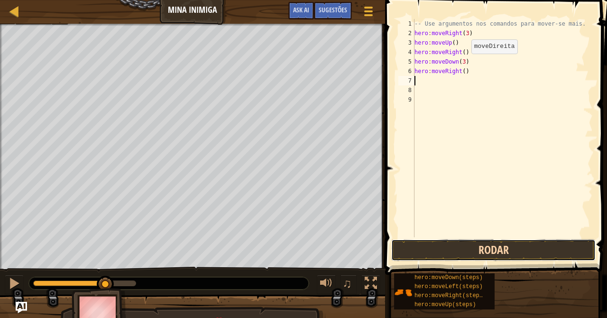
click at [426, 245] on button "Rodar" at bounding box center [494, 250] width 205 height 22
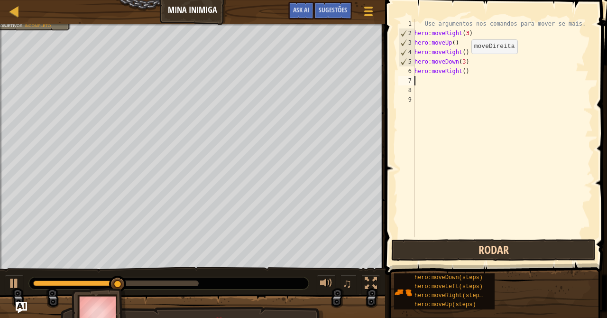
type textarea "m"
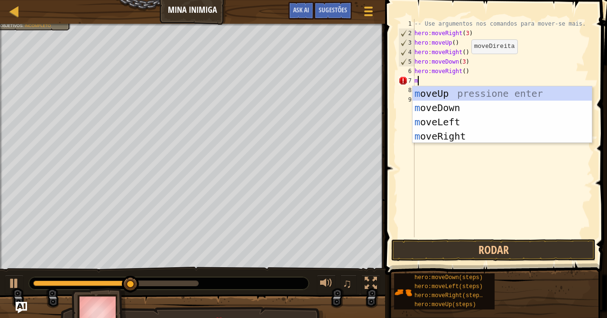
click at [451, 140] on div "m oveUp pressione enter m oveDown pressione enter m oveLeft pressione enter m o…" at bounding box center [502, 128] width 179 height 85
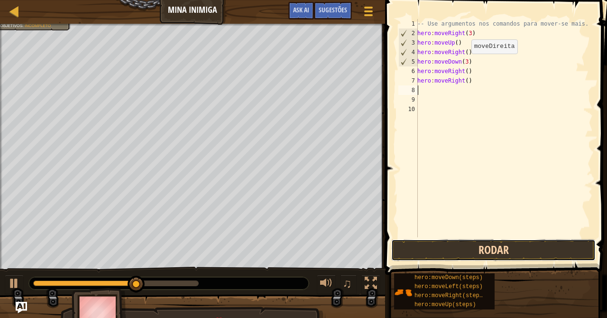
click at [459, 257] on button "Rodar" at bounding box center [494, 250] width 205 height 22
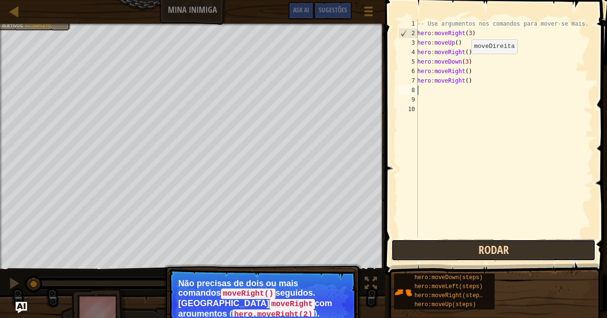
click at [511, 254] on button "Rodar" at bounding box center [494, 250] width 205 height 22
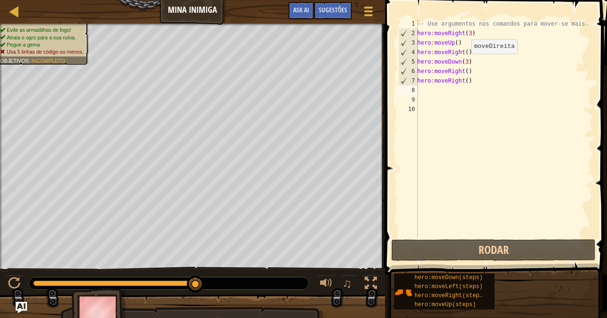
click at [476, 79] on div "-- Use argumentos nos comandos para mover-se mais. hero : moveRight ( 3 ) hero …" at bounding box center [504, 137] width 177 height 237
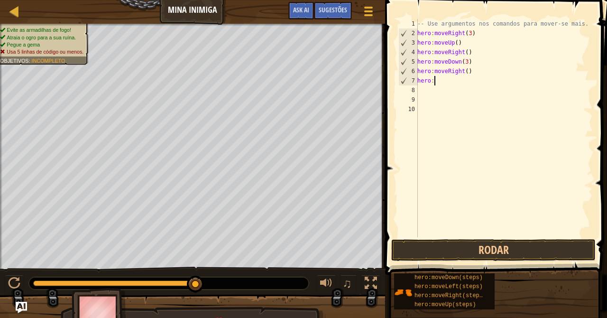
type textarea "h"
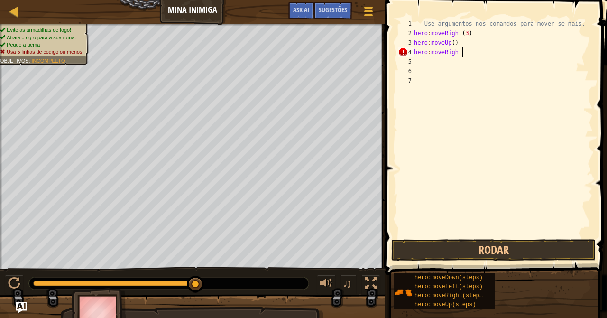
type textarea "hero:moveRight"
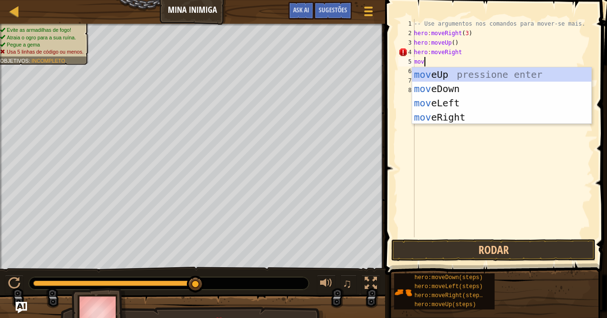
type textarea "move"
click at [440, 82] on div "move Up pressione enter move Down pressione enter move Left pressione enter mov…" at bounding box center [501, 109] width 179 height 85
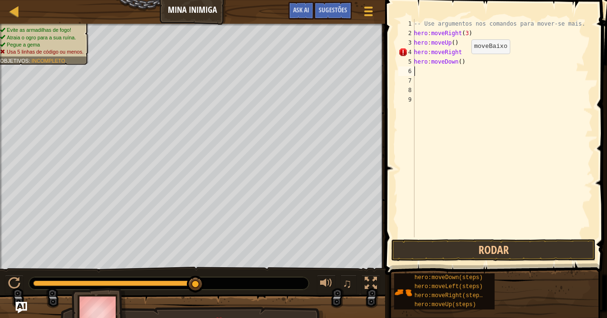
click at [460, 63] on div "-- Use argumentos nos comandos para mover-se mais. hero : moveRight ( 3 ) hero …" at bounding box center [502, 137] width 181 height 237
type textarea "hero:moveDown()"
click at [464, 63] on div "-- Use argumentos nos comandos para mover-se mais. hero : moveRight ( 3 ) hero …" at bounding box center [502, 137] width 181 height 237
click at [460, 66] on div "-- Use argumentos nos comandos para mover-se mais. hero : moveRight ( 3 ) hero …" at bounding box center [502, 137] width 181 height 237
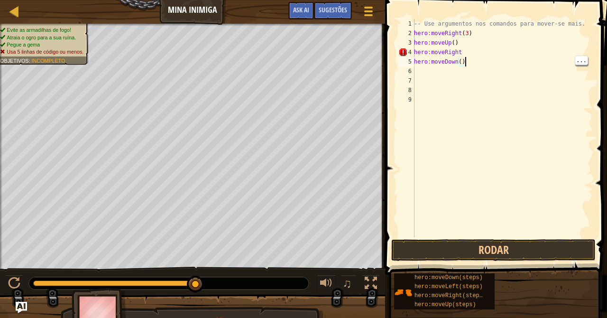
scroll to position [4, 0]
click at [460, 61] on div "-- Use argumentos nos comandos para mover-se mais. hero : moveRight ( 3 ) hero …" at bounding box center [502, 137] width 181 height 237
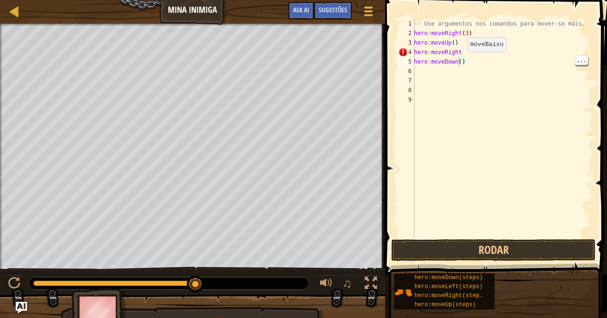
click at [457, 62] on div "-- Use argumentos nos comandos para mover-se mais. hero : moveRight ( 3 ) hero …" at bounding box center [502, 137] width 181 height 237
type textarea "h"
type textarea "m"
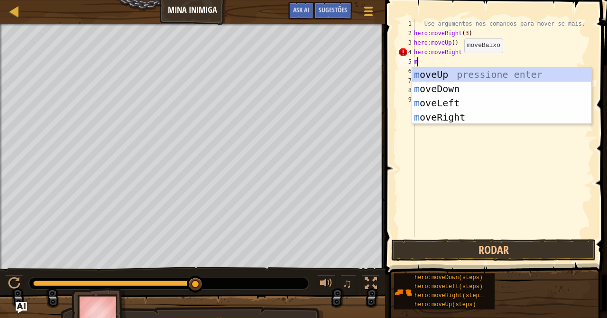
click at [486, 88] on div "m oveUp pressione enter m oveDown pressione enter m oveLeft pressione enter m o…" at bounding box center [501, 109] width 179 height 85
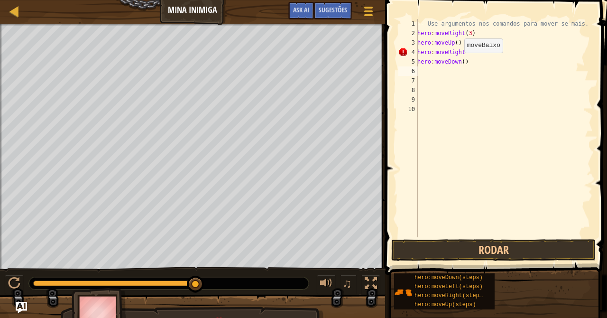
type textarea "3"
type textarea "hero:moveDown(3)"
click at [456, 75] on div "-- Use argumentos nos comandos para mover-se mais. hero : moveRight ( 3 ) hero …" at bounding box center [502, 137] width 181 height 237
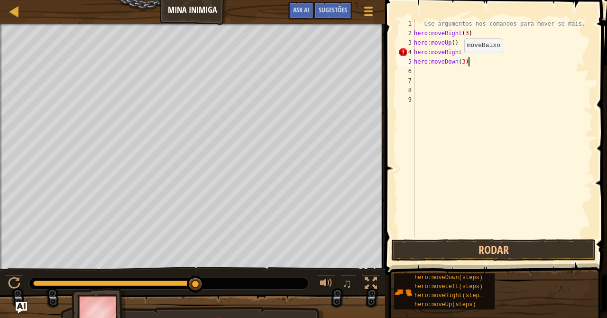
scroll to position [4, 0]
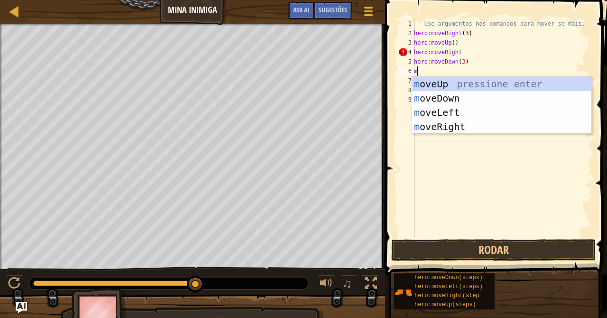
type textarea "mo"
click at [462, 127] on div "mo veUp pressione enter mo veDown pressione enter mo veLeft pressione enter mo …" at bounding box center [501, 119] width 179 height 85
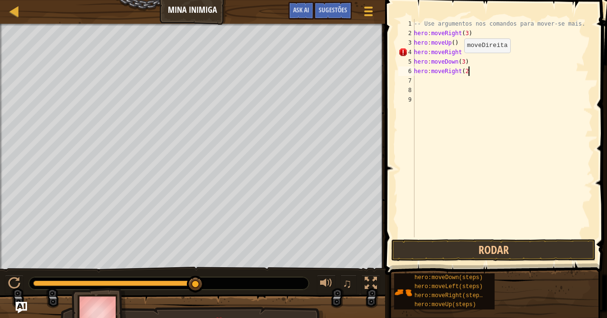
scroll to position [4, 4]
type textarea "hero:moveRight(2)"
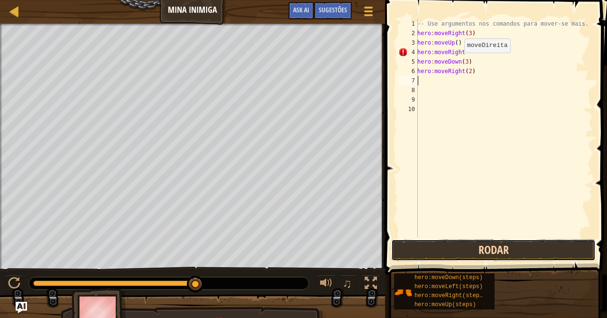
click at [533, 247] on button "Rodar" at bounding box center [494, 250] width 205 height 22
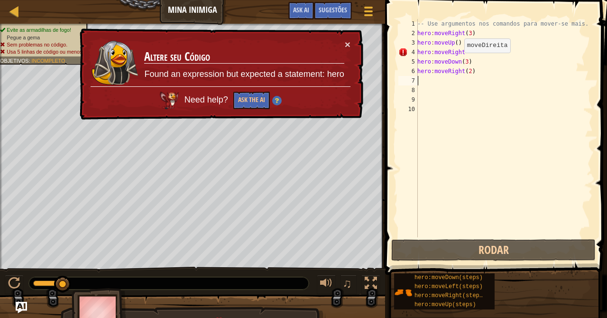
click at [465, 51] on div "-- Use argumentos nos comandos para mover-se mais. hero : moveRight ( 3 ) hero …" at bounding box center [504, 137] width 177 height 237
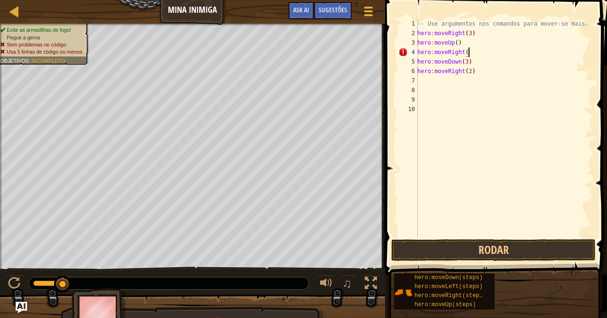
scroll to position [4, 4]
type textarea "hero:moveRight()"
click at [506, 250] on button "Rodar" at bounding box center [494, 250] width 205 height 22
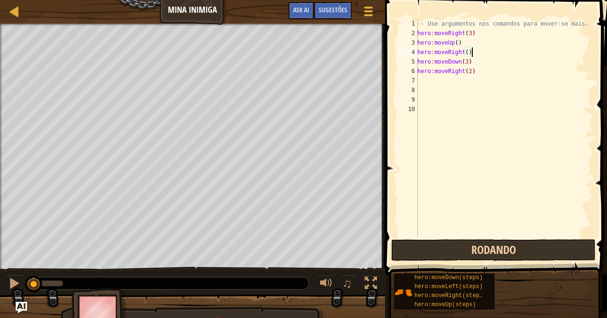
scroll to position [4, 4]
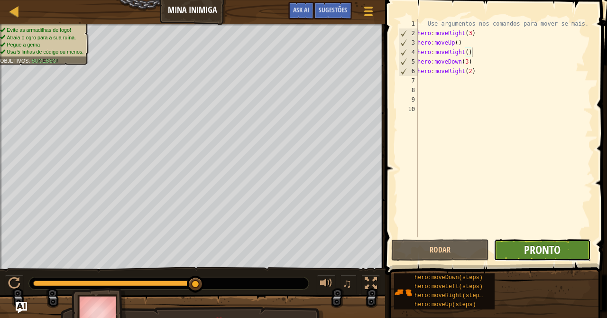
click at [529, 256] on span "Pronto" at bounding box center [542, 249] width 37 height 15
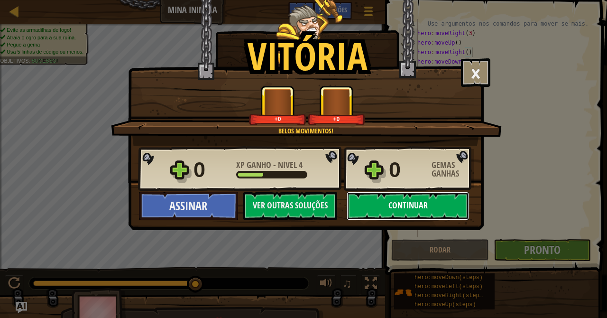
click at [396, 217] on button "Continuar" at bounding box center [408, 206] width 122 height 28
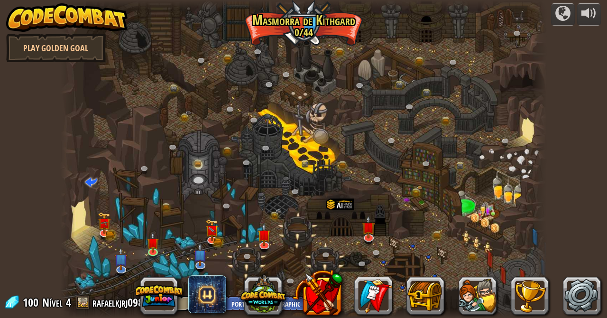
select select "pt-BR"
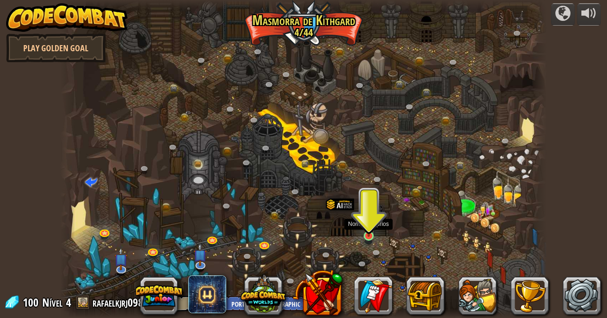
click at [373, 235] on img at bounding box center [369, 223] width 12 height 27
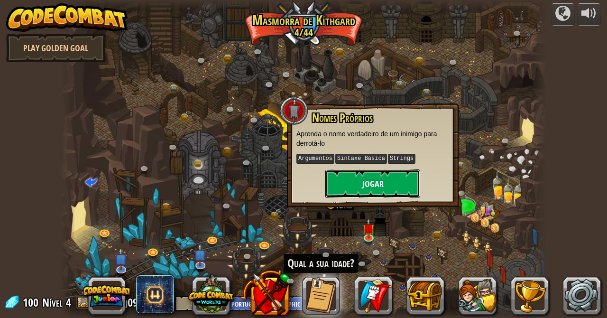
click at [342, 184] on button "Jogar" at bounding box center [373, 183] width 95 height 28
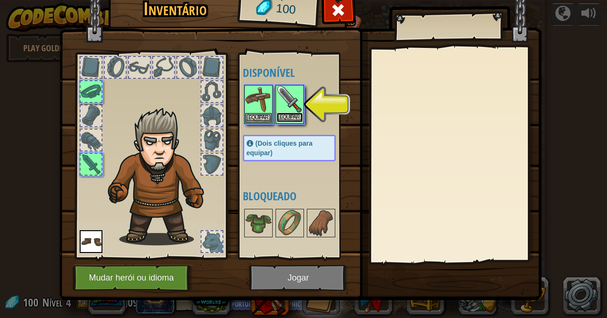
click at [293, 115] on button "Equipar" at bounding box center [290, 117] width 27 height 10
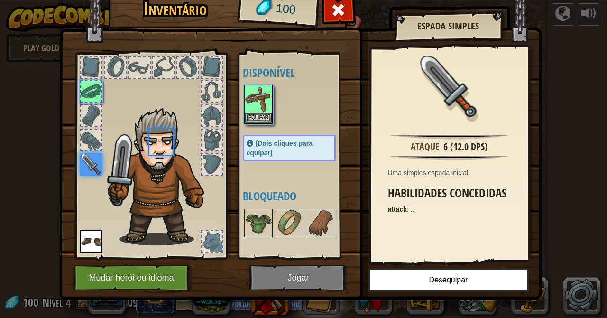
scroll to position [3, 0]
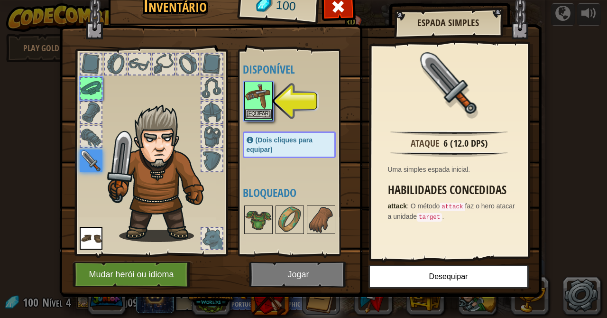
click at [261, 101] on img at bounding box center [258, 96] width 27 height 27
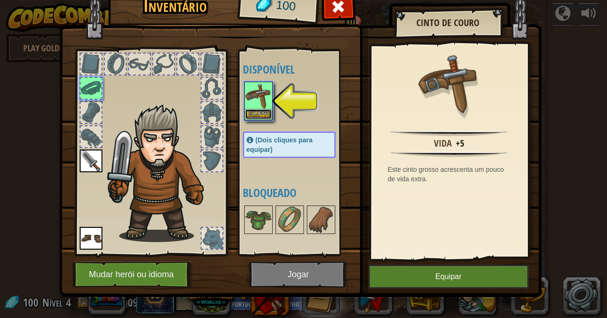
click at [267, 112] on button "Equipar" at bounding box center [258, 114] width 27 height 10
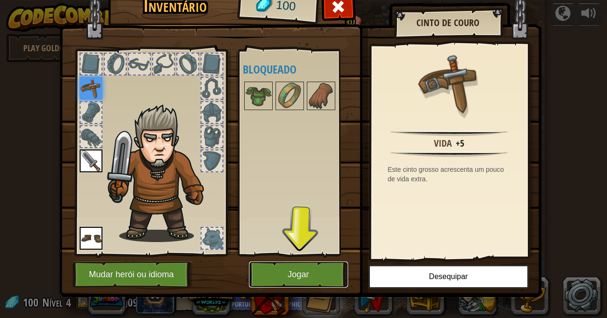
click at [296, 280] on button "Jogar" at bounding box center [298, 274] width 99 height 26
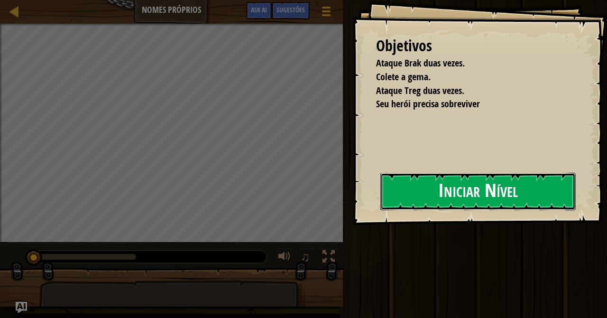
click at [445, 196] on button "Iniciar Nível" at bounding box center [479, 191] width 196 height 37
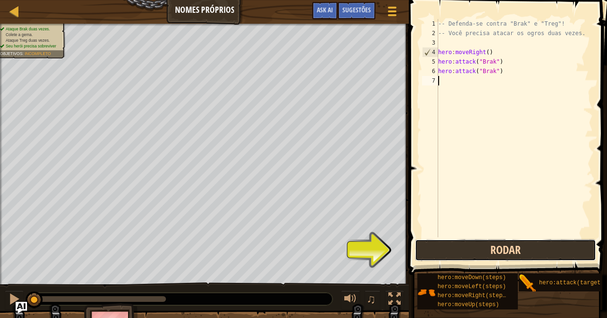
click at [463, 255] on button "Rodar" at bounding box center [505, 250] width 181 height 22
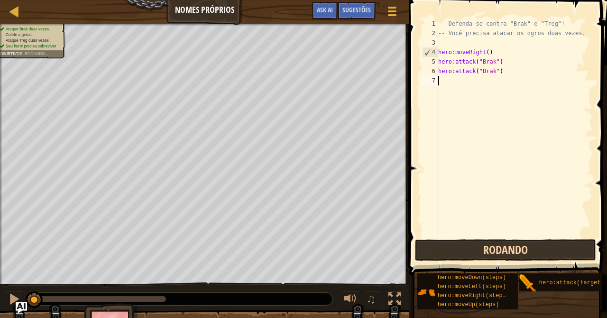
scroll to position [4, 0]
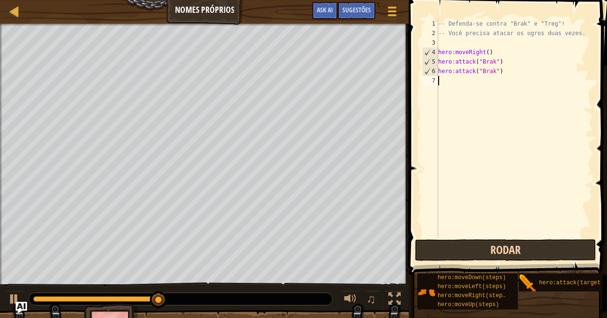
type textarea "m"
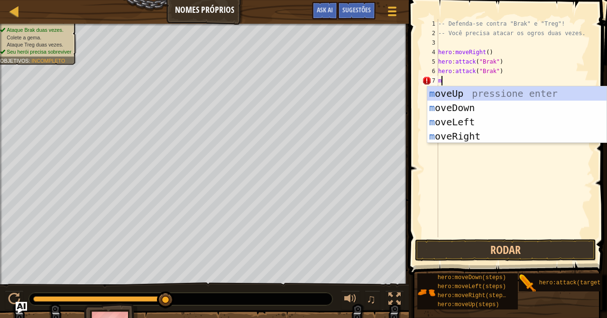
click at [457, 133] on div "m oveUp pressione enter m oveDown pressione enter m oveLeft pressione enter m o…" at bounding box center [517, 128] width 179 height 85
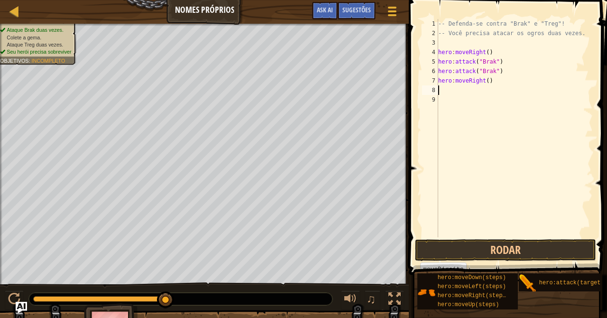
click at [495, 75] on div "-- Defenda-se contra "Brak" e "Treg"! -- Você precisa atacar os ogros duas veze…" at bounding box center [515, 137] width 157 height 237
click at [494, 79] on div "-- Defenda-se contra "Brak" e "Treg"! -- Você precisa atacar os ogros duas veze…" at bounding box center [515, 137] width 157 height 237
click at [476, 248] on button "Rodar" at bounding box center [505, 250] width 181 height 22
type textarea "hero:moveRight(3)"
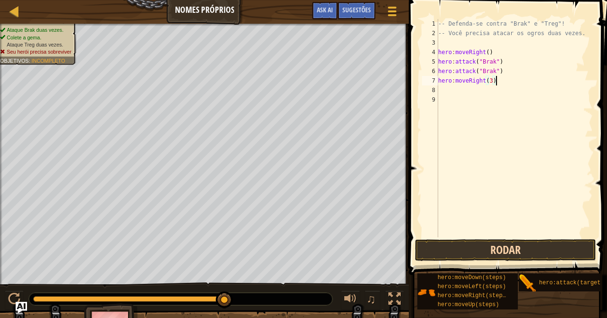
scroll to position [4, 0]
type textarea "z"
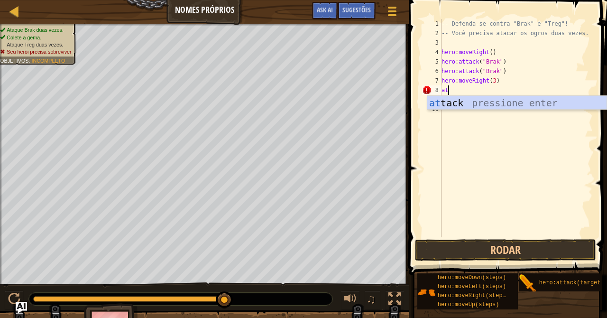
click at [453, 103] on div "at tack pressione enter" at bounding box center [517, 117] width 179 height 43
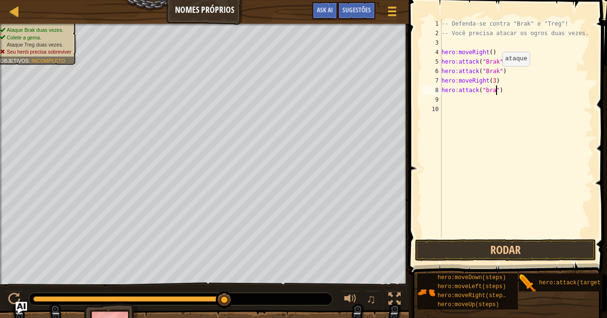
scroll to position [4, 5]
click at [479, 247] on button "Rodar" at bounding box center [505, 250] width 181 height 22
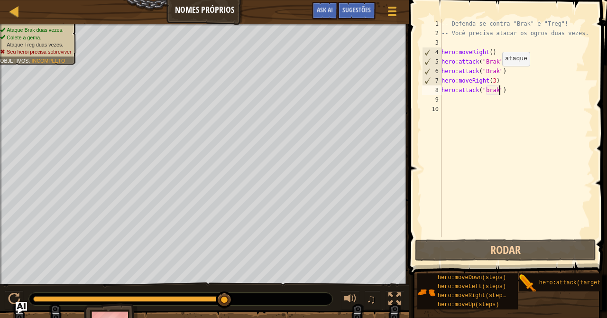
click at [488, 86] on div "-- Defenda-se contra "Brak" e "Treg"! -- Você precisa atacar os ogros duas veze…" at bounding box center [517, 137] width 154 height 237
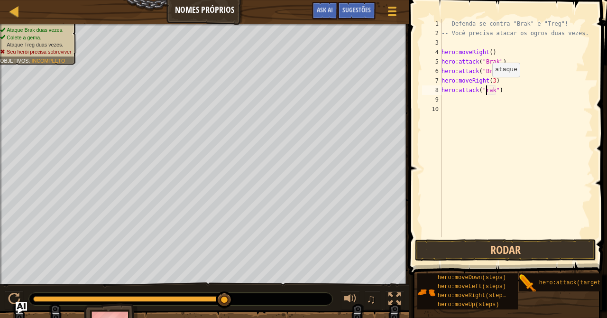
type textarea "hero:attack("Brak")"
click at [452, 98] on div "-- Defenda-se contra "Brak" e "Treg"! -- Você precisa atacar os ogros duas veze…" at bounding box center [517, 137] width 154 height 237
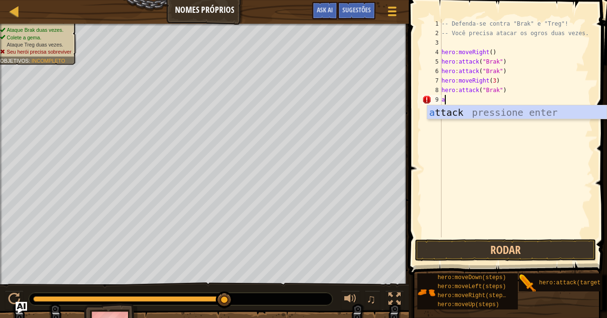
click at [432, 110] on div "a ttack pressione enter" at bounding box center [517, 126] width 179 height 43
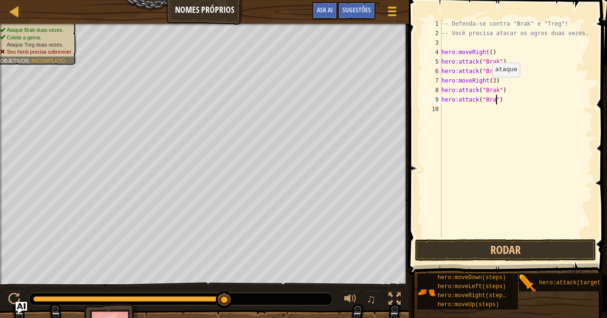
scroll to position [4, 5]
type textarea "hero:attack("Brak")"
click at [450, 246] on button "Rodar" at bounding box center [505, 250] width 181 height 22
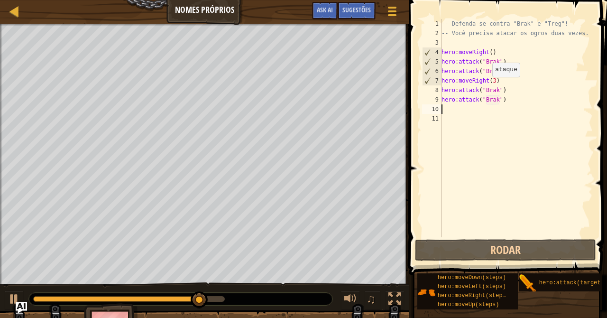
click at [498, 82] on div "-- Defenda-se contra "Brak" e "Treg"! -- Você precisa atacar os ogros duas veze…" at bounding box center [517, 137] width 154 height 237
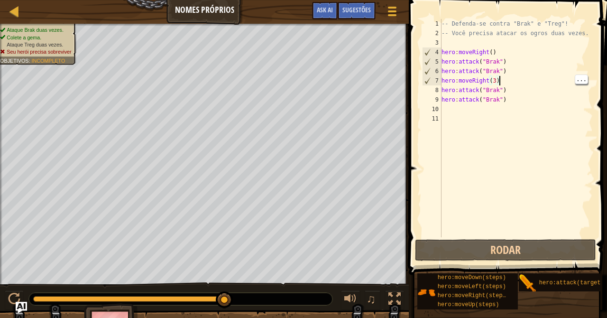
click at [495, 83] on div "-- Defenda-se contra "Brak" e "Treg"! -- Você precisa atacar os ogros duas veze…" at bounding box center [517, 137] width 154 height 237
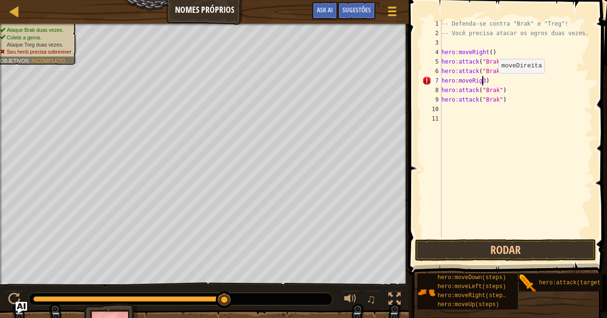
scroll to position [4, 3]
click at [462, 47] on div "-- Defenda-se contra "Brak" e "Treg"! -- Você precisa atacar os ogros duas veze…" at bounding box center [517, 137] width 154 height 237
click at [456, 78] on div "-- Defenda-se contra "Brak" e "Treg"! -- Você precisa atacar os ogros duas veze…" at bounding box center [517, 137] width 154 height 237
type textarea "h"
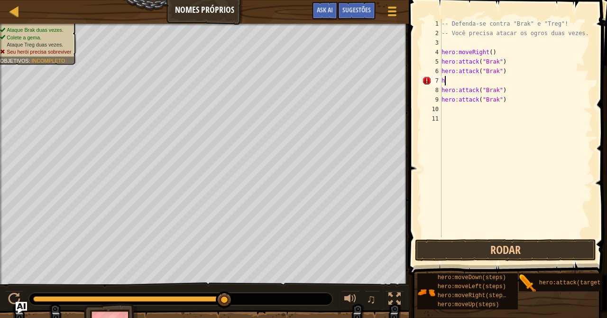
scroll to position [4, 0]
type textarea "m"
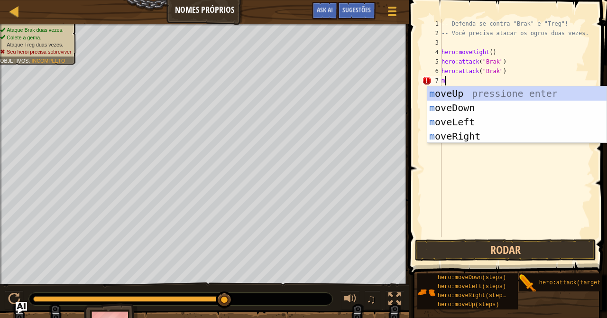
click at [439, 137] on div "m oveUp pressione enter m oveDown pressione enter m oveLeft pressione enter m o…" at bounding box center [517, 128] width 179 height 85
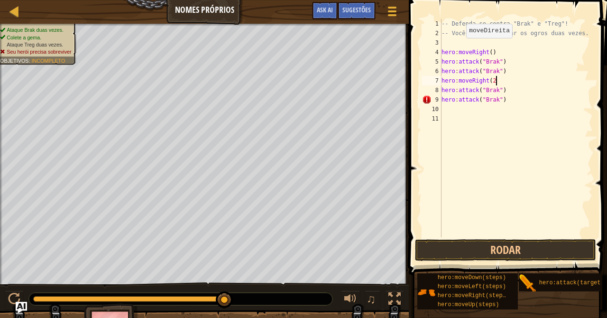
scroll to position [4, 4]
type textarea "hero:moveRight(2)"
click at [463, 245] on button "Rodar" at bounding box center [505, 250] width 181 height 22
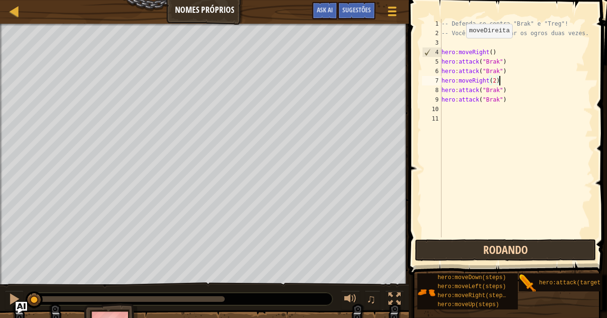
scroll to position [4, 4]
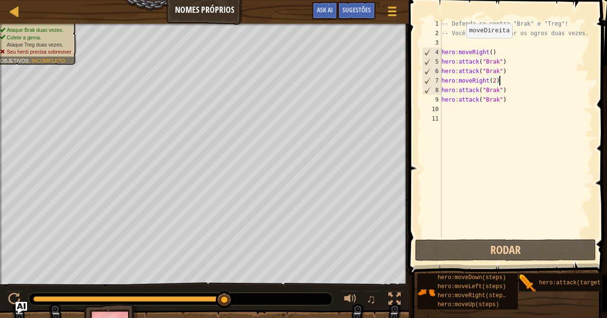
click at [515, 65] on div "-- Defenda-se contra "Brak" e "Treg"! -- Você precisa atacar os ogros duas veze…" at bounding box center [517, 137] width 154 height 237
type textarea "hero:attack("Brak")"
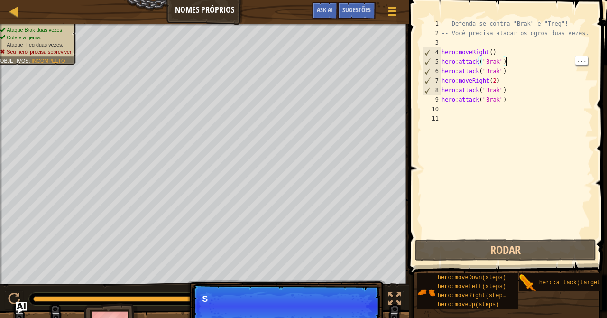
scroll to position [4, 5]
click at [513, 68] on div "-- Defenda-se contra "Brak" e "Treg"! -- Você precisa atacar os ogros duas veze…" at bounding box center [517, 137] width 154 height 237
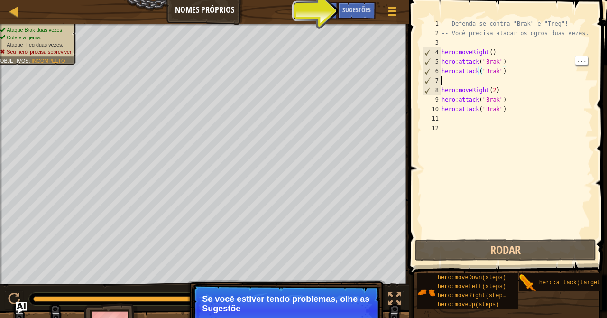
scroll to position [4, 0]
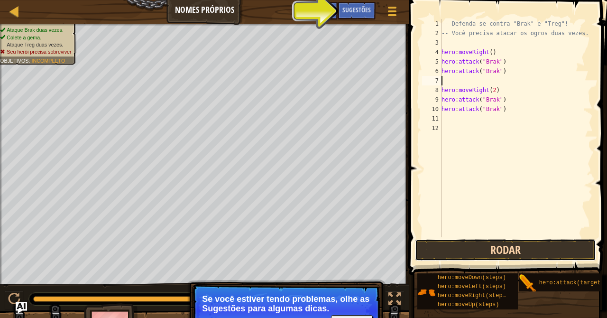
click at [482, 244] on button "Rodar" at bounding box center [505, 250] width 181 height 22
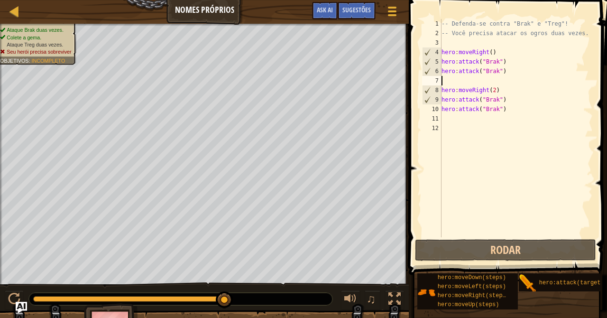
click at [482, 84] on div "-- Defenda-se contra "Brak" e "Treg"! -- Você precisa atacar os ogros duas veze…" at bounding box center [517, 137] width 154 height 237
click at [489, 84] on div "-- Defenda-se contra "Brak" e "Treg"! -- Você precisa atacar os ogros duas veze…" at bounding box center [517, 137] width 154 height 237
click at [503, 90] on div "-- Defenda-se contra "Brak" e "Treg"! -- Você precisa atacar os ogros duas veze…" at bounding box center [517, 137] width 154 height 237
click at [512, 108] on div "-- Defenda-se contra "Brak" e "Treg"! -- Você precisa atacar os ogros duas veze…" at bounding box center [517, 137] width 154 height 237
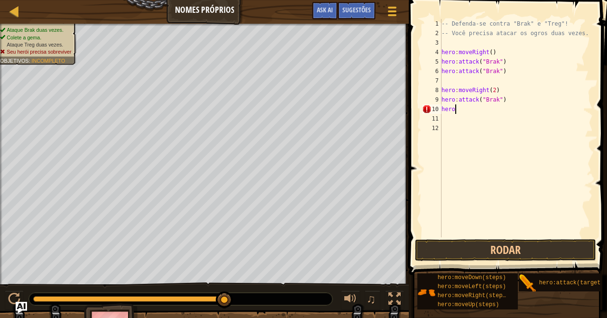
scroll to position [4, 0]
type textarea "h"
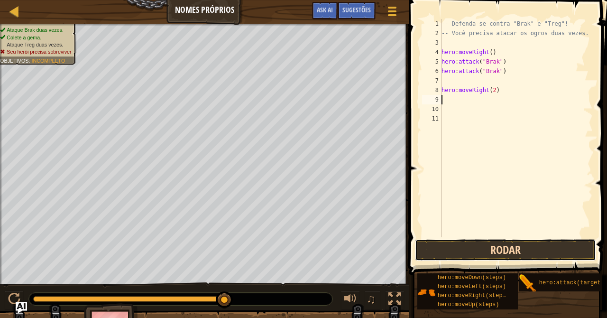
click at [486, 246] on button "Rodar" at bounding box center [505, 250] width 181 height 22
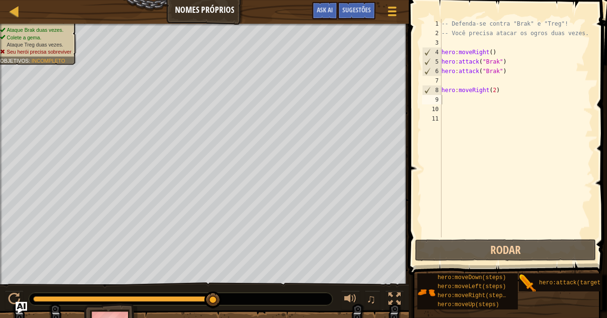
click at [450, 95] on div "-- Defenda-se contra "Brak" e "Treg"! -- Você precisa atacar os ogros duas veze…" at bounding box center [517, 137] width 154 height 237
type textarea "hero:moveRight(2)"
click at [466, 97] on div "-- Defenda-se contra "Brak" e "Treg"! -- Você precisa atacar os ogros duas veze…" at bounding box center [517, 137] width 154 height 237
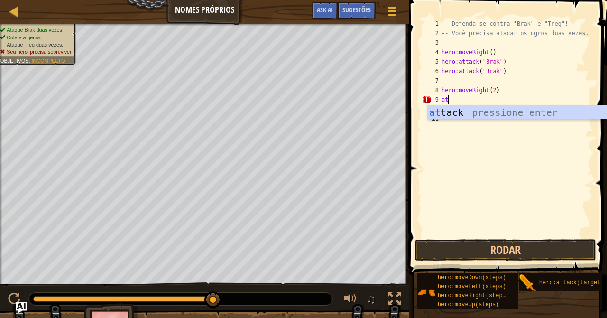
click at [535, 106] on div "at tack pressione enter" at bounding box center [517, 126] width 179 height 43
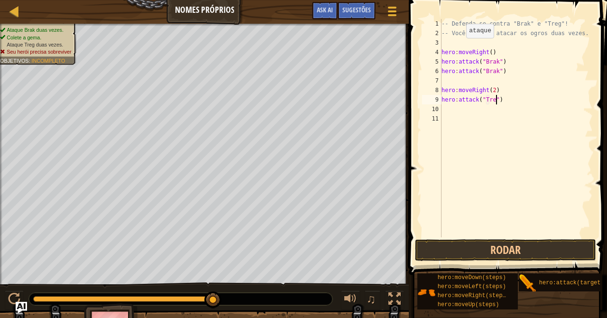
scroll to position [4, 5]
type textarea "hero:attack("Treg")"
click at [524, 246] on button "Rodar" at bounding box center [505, 250] width 181 height 22
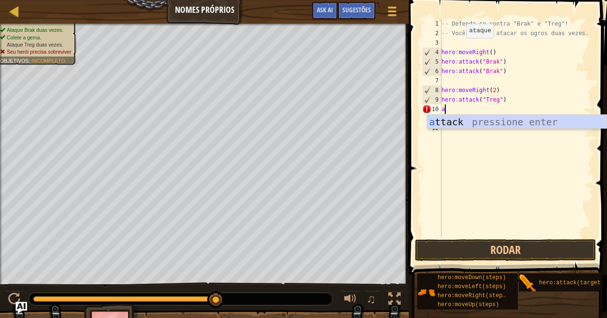
click at [526, 116] on div "a ttack pressione enter" at bounding box center [517, 136] width 179 height 43
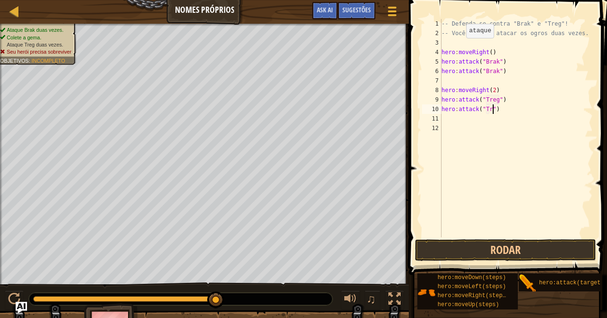
scroll to position [4, 5]
type textarea "hero:attack("Treg")"
click at [517, 247] on button "Rodar" at bounding box center [505, 250] width 181 height 22
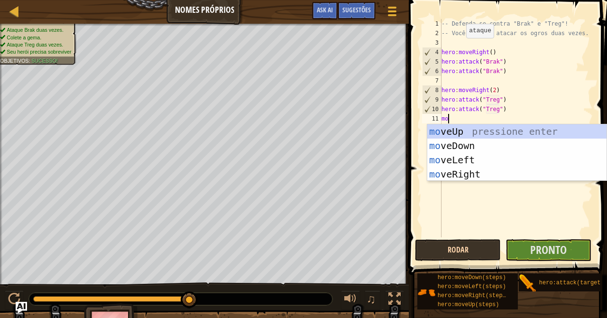
type textarea "mov"
click at [466, 177] on div "mov eUp pressione enter mov eDown pressione enter mov eLeft pressione enter mov…" at bounding box center [517, 166] width 179 height 85
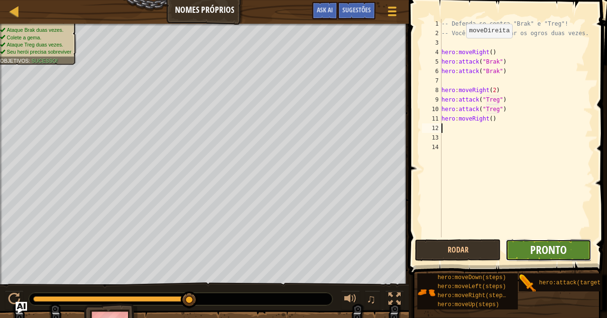
click at [534, 251] on span "Pronto" at bounding box center [549, 249] width 37 height 15
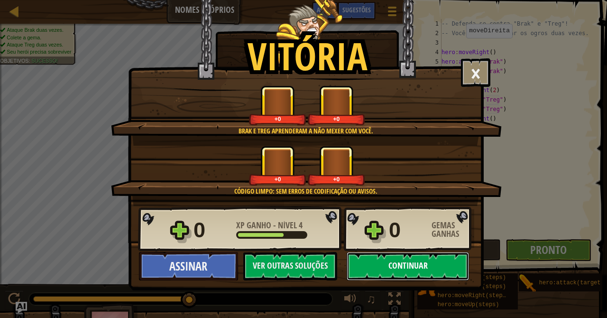
click at [390, 266] on button "Continuar" at bounding box center [408, 266] width 122 height 28
select select "pt-BR"
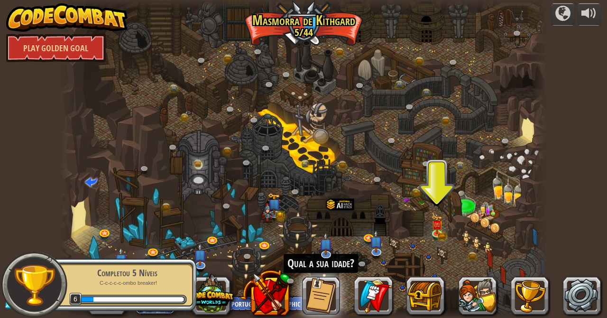
click at [441, 259] on div at bounding box center [303, 159] width 486 height 318
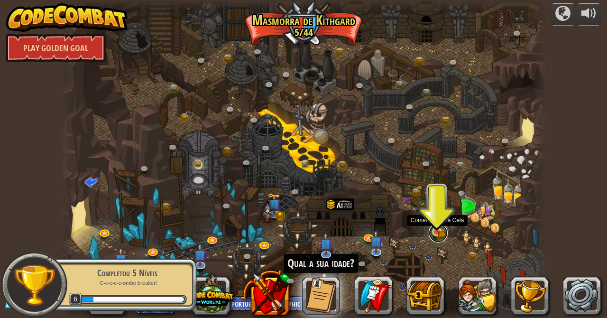
click at [441, 238] on link at bounding box center [438, 233] width 19 height 19
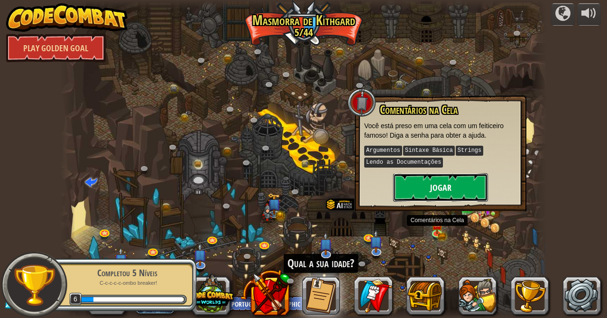
click at [416, 183] on button "Jogar" at bounding box center [440, 187] width 95 height 28
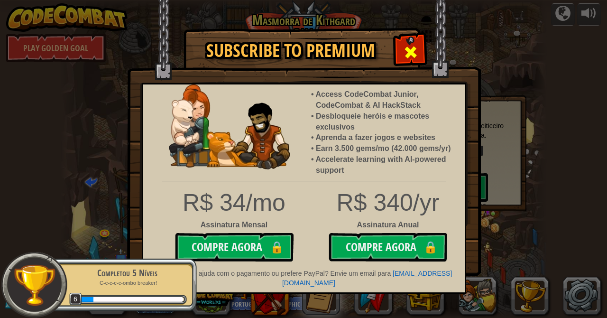
click at [400, 47] on div at bounding box center [411, 51] width 30 height 30
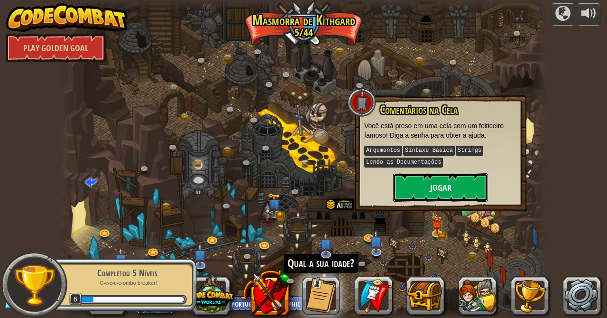
click at [425, 199] on button "Jogar" at bounding box center [440, 187] width 95 height 28
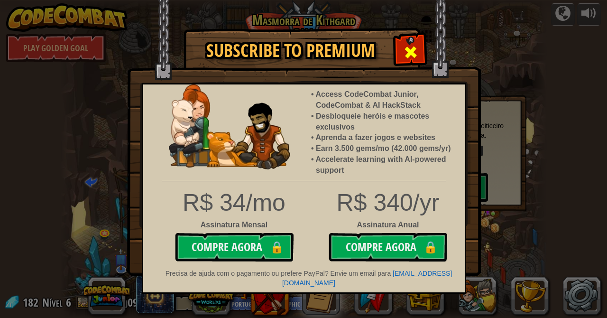
click at [411, 60] on span at bounding box center [410, 52] width 15 height 15
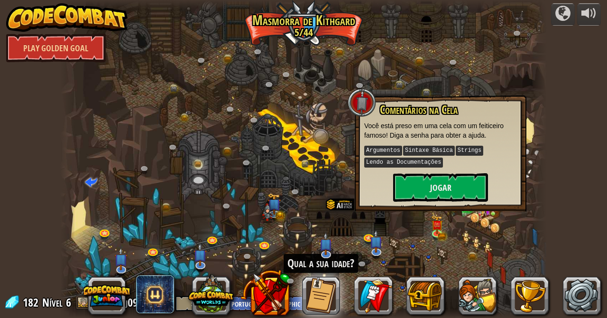
click at [407, 52] on div at bounding box center [303, 159] width 486 height 318
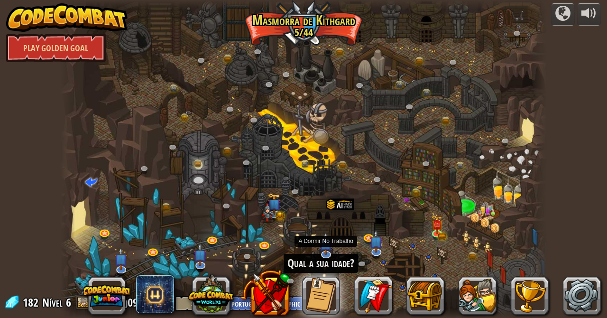
click at [333, 247] on div at bounding box center [303, 159] width 486 height 318
click at [437, 235] on link at bounding box center [438, 233] width 19 height 19
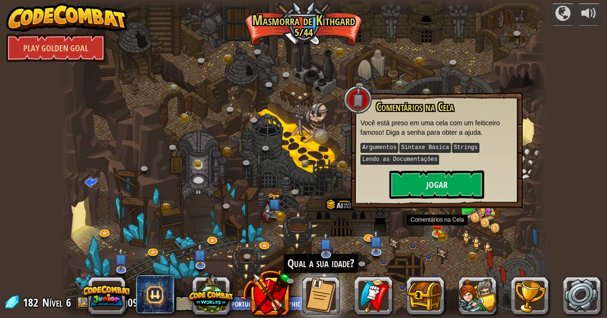
click at [419, 238] on div at bounding box center [303, 159] width 486 height 318
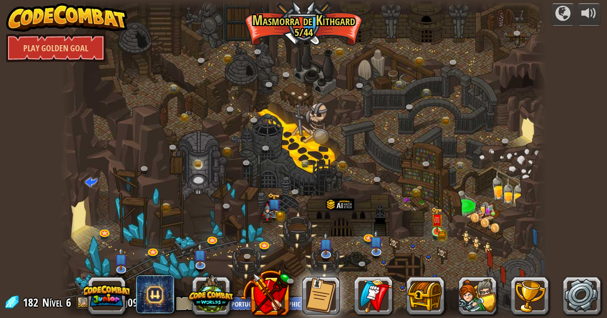
click at [442, 227] on img at bounding box center [437, 220] width 12 height 26
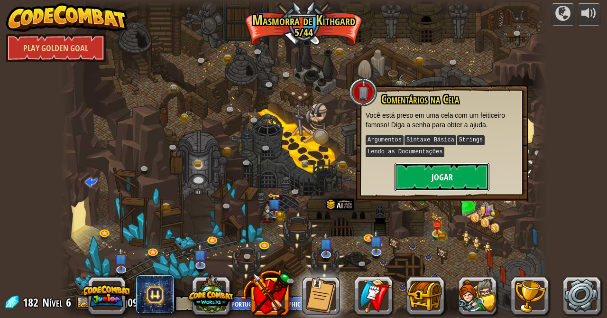
click at [436, 177] on button "Jogar" at bounding box center [442, 177] width 95 height 28
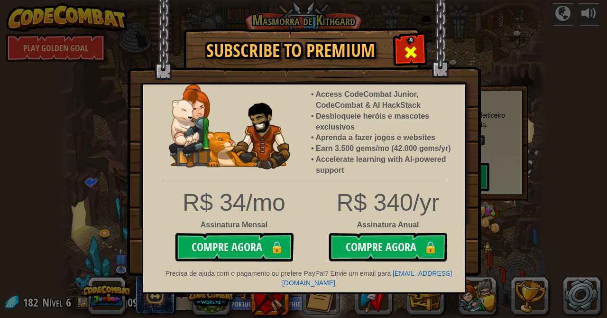
click at [398, 53] on div at bounding box center [411, 51] width 30 height 30
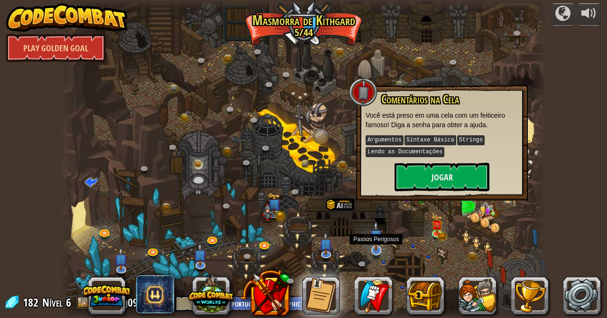
click at [376, 246] on img at bounding box center [376, 236] width 13 height 30
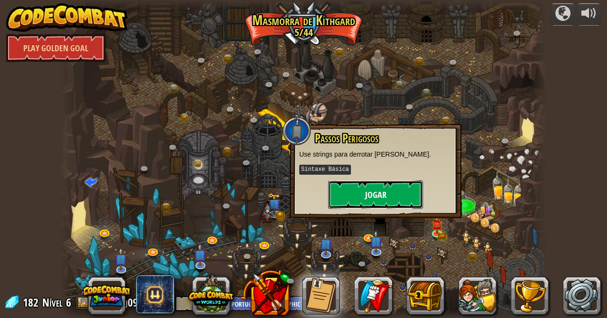
click at [344, 191] on button "Jogar" at bounding box center [375, 194] width 95 height 28
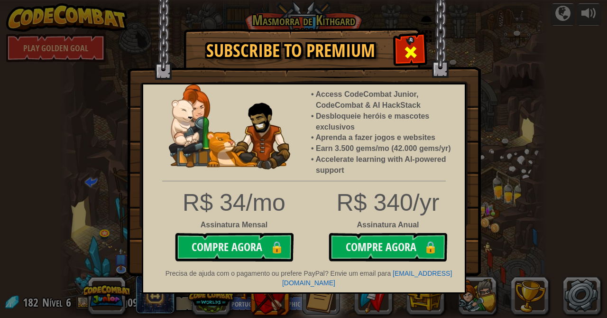
click at [415, 52] on span at bounding box center [410, 52] width 15 height 15
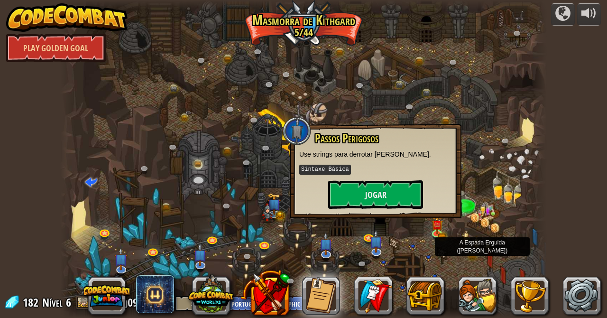
click at [460, 248] on div at bounding box center [303, 159] width 486 height 318
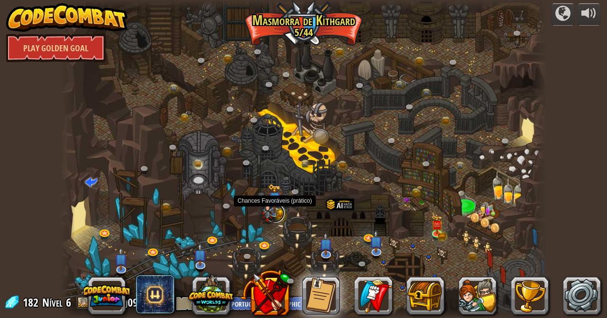
click at [283, 210] on link at bounding box center [275, 213] width 19 height 19
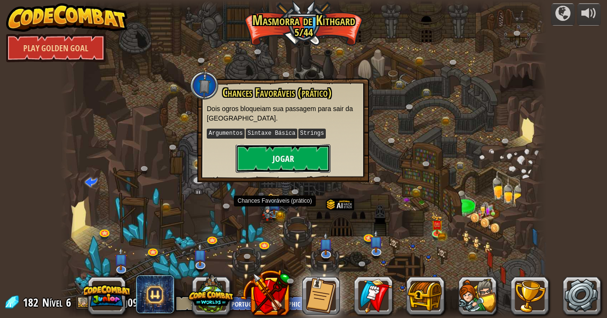
click at [281, 163] on button "Jogar" at bounding box center [283, 158] width 95 height 28
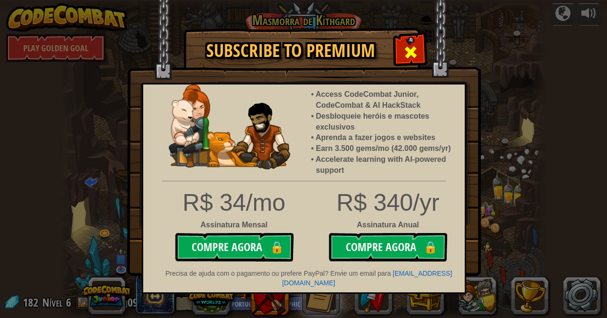
click at [407, 47] on span at bounding box center [410, 52] width 15 height 15
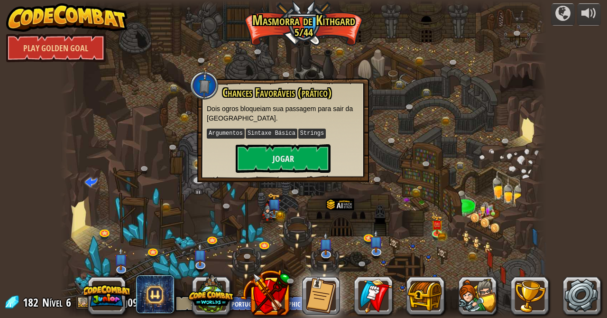
click at [292, 214] on div at bounding box center [303, 159] width 486 height 318
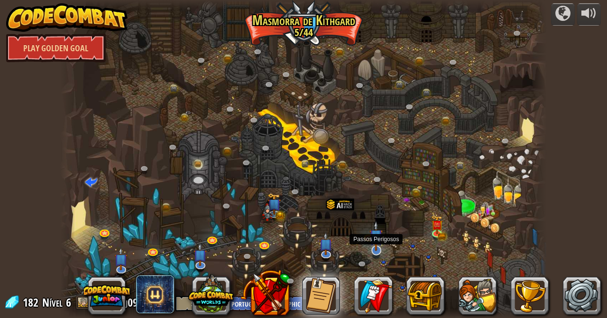
click at [379, 248] on img at bounding box center [376, 236] width 13 height 30
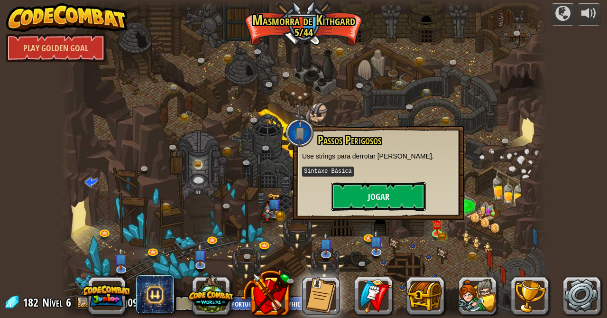
click at [352, 207] on button "Jogar" at bounding box center [378, 196] width 95 height 28
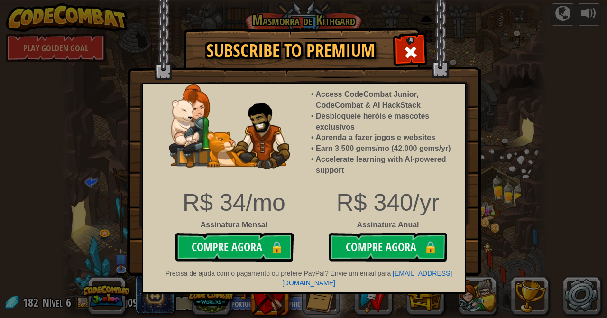
click at [356, 199] on div "R$ 340/yr" at bounding box center [304, 203] width 336 height 34
click at [410, 59] on span at bounding box center [410, 52] width 15 height 15
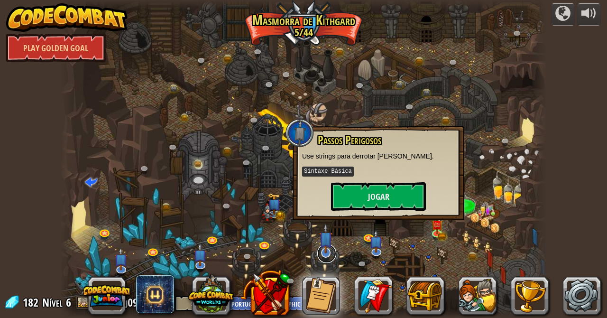
click at [327, 255] on link at bounding box center [326, 253] width 19 height 19
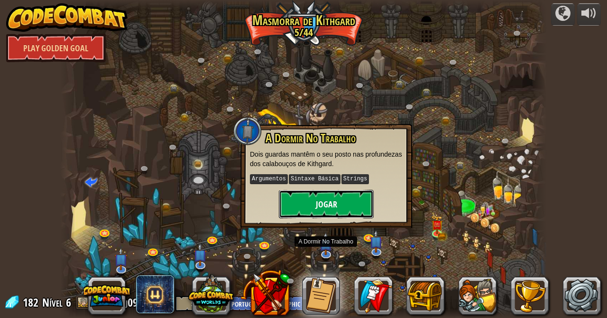
click at [311, 192] on button "Jogar" at bounding box center [326, 204] width 95 height 28
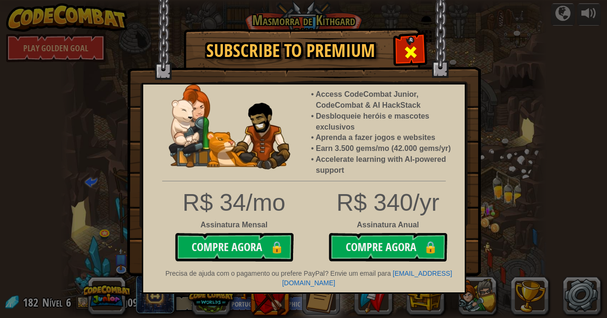
click at [415, 45] on span at bounding box center [410, 52] width 15 height 15
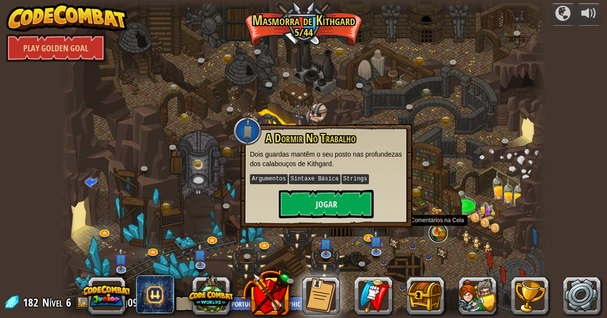
click at [435, 233] on link at bounding box center [438, 233] width 19 height 19
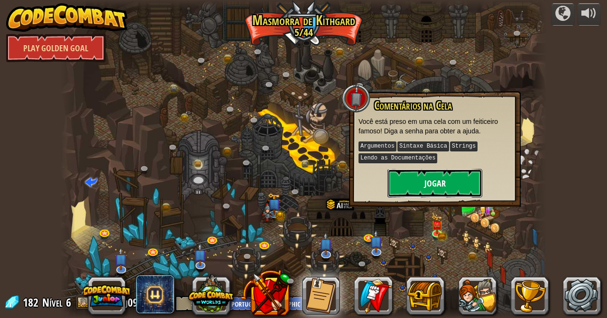
click at [439, 178] on button "Jogar" at bounding box center [435, 183] width 95 height 28
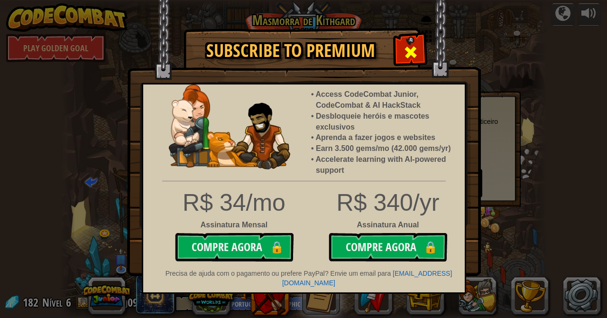
click at [411, 54] on span at bounding box center [410, 52] width 15 height 15
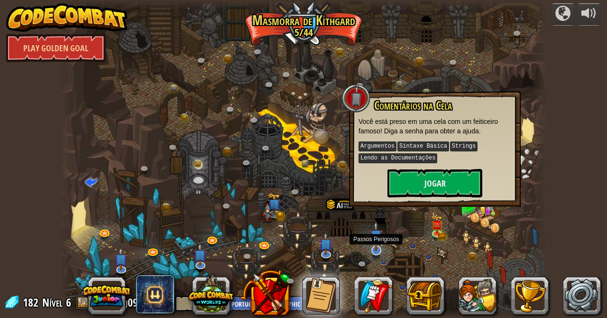
click at [375, 249] on img at bounding box center [376, 236] width 13 height 30
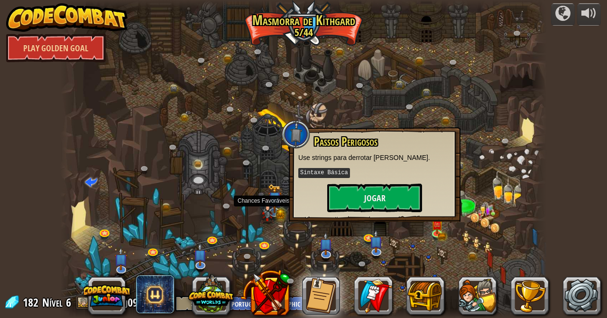
click at [266, 209] on img at bounding box center [267, 211] width 13 height 26
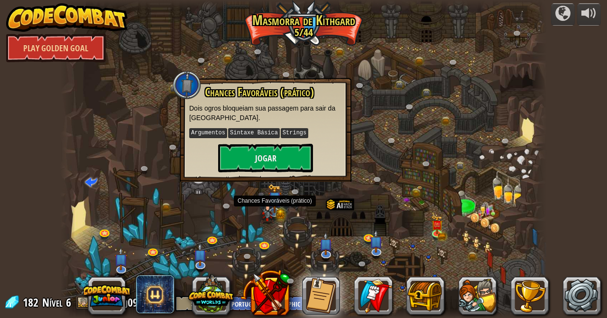
click at [275, 208] on img at bounding box center [274, 198] width 13 height 29
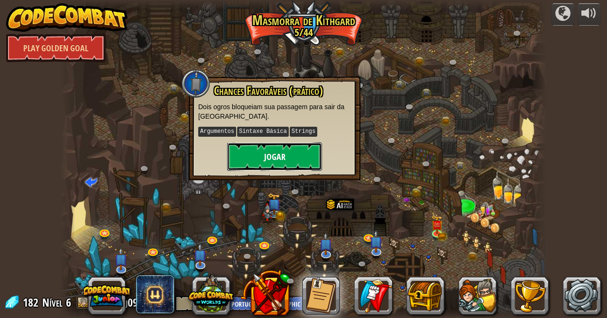
click at [279, 160] on button "Jogar" at bounding box center [274, 156] width 95 height 28
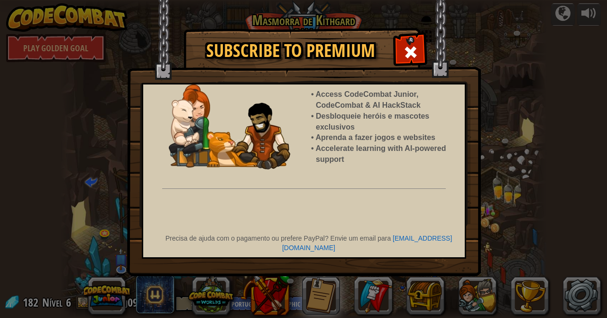
click at [398, 72] on img at bounding box center [304, 138] width 354 height 276
click at [410, 54] on span at bounding box center [410, 52] width 15 height 15
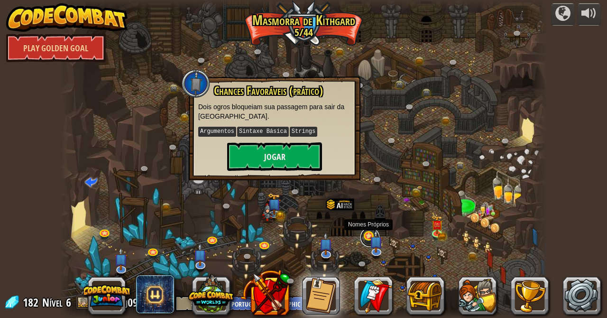
click at [368, 236] on link at bounding box center [370, 237] width 19 height 19
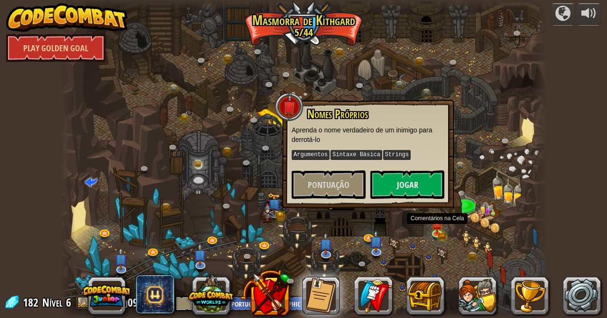
click at [409, 248] on div at bounding box center [303, 159] width 486 height 318
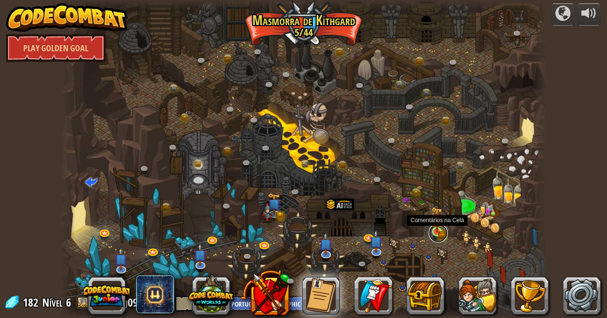
click at [445, 234] on link at bounding box center [438, 233] width 19 height 19
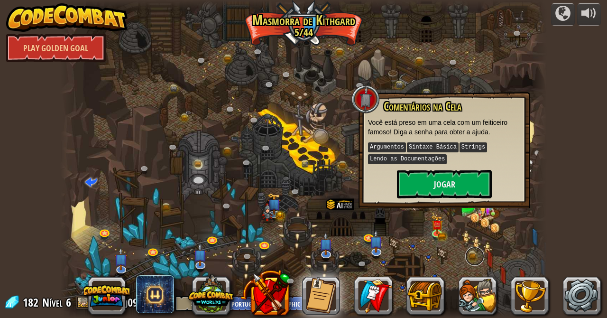
click at [467, 254] on link at bounding box center [475, 256] width 19 height 19
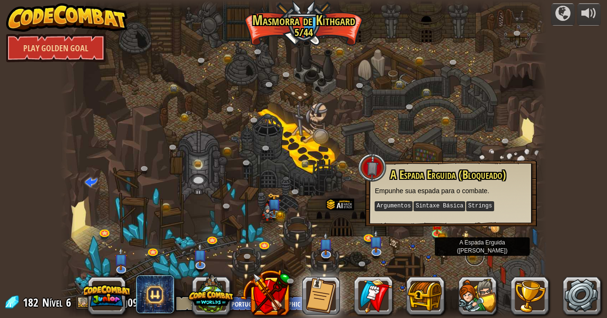
click at [476, 260] on link at bounding box center [475, 256] width 19 height 19
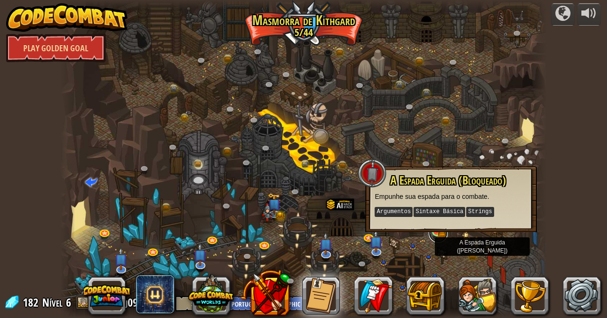
click at [438, 239] on link at bounding box center [438, 233] width 19 height 19
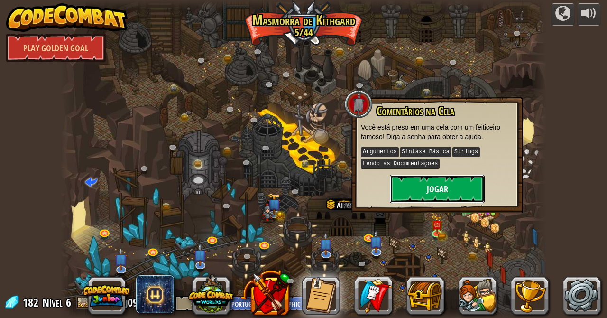
click at [444, 200] on button "Jogar" at bounding box center [437, 189] width 95 height 28
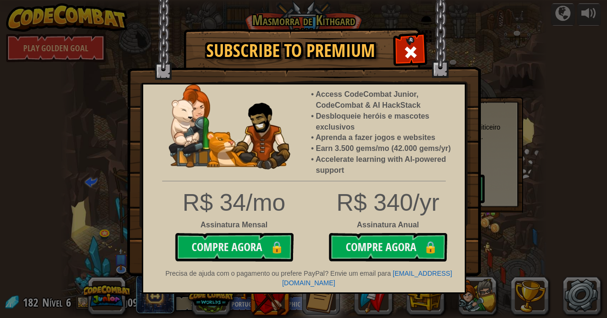
click at [415, 73] on img at bounding box center [304, 138] width 354 height 276
click at [407, 51] on span at bounding box center [410, 52] width 15 height 15
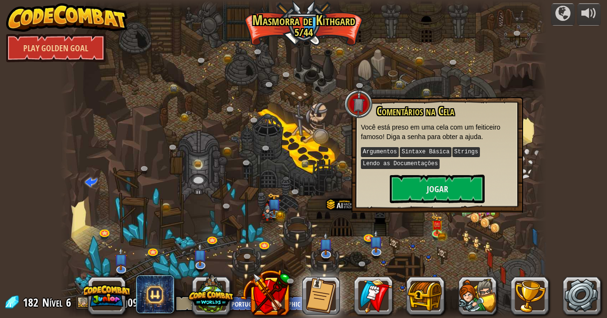
click at [414, 55] on div at bounding box center [303, 159] width 486 height 318
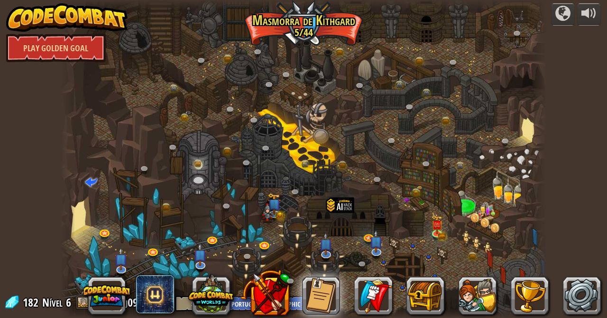
click at [348, 224] on div at bounding box center [340, 215] width 28 height 37
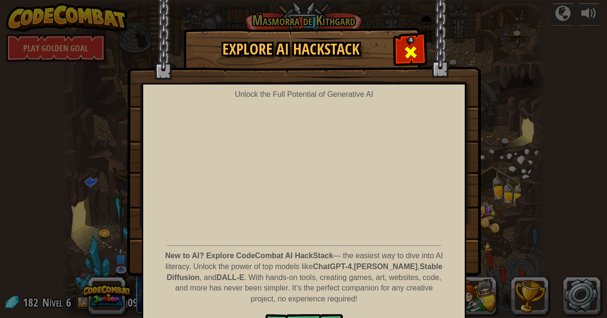
click at [418, 54] on span at bounding box center [410, 52] width 15 height 15
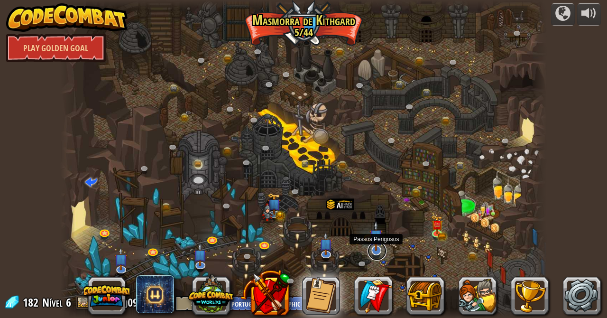
click at [378, 254] on link at bounding box center [377, 251] width 19 height 19
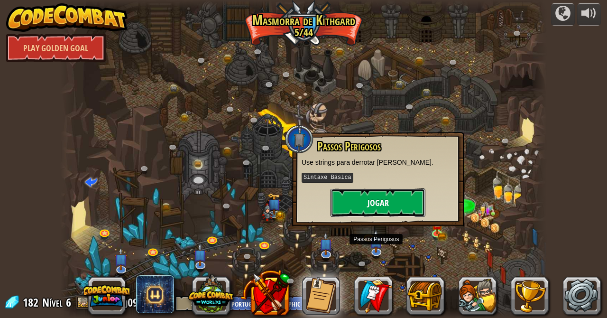
click at [364, 191] on button "Jogar" at bounding box center [378, 202] width 95 height 28
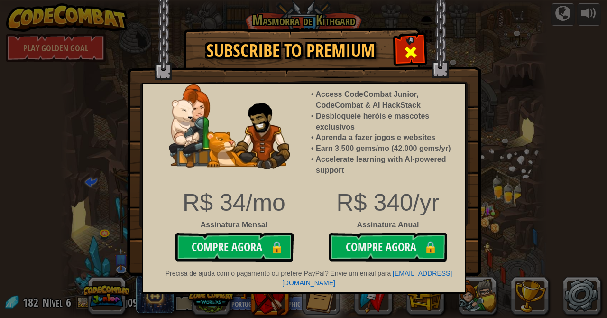
click at [415, 57] on span at bounding box center [410, 52] width 15 height 15
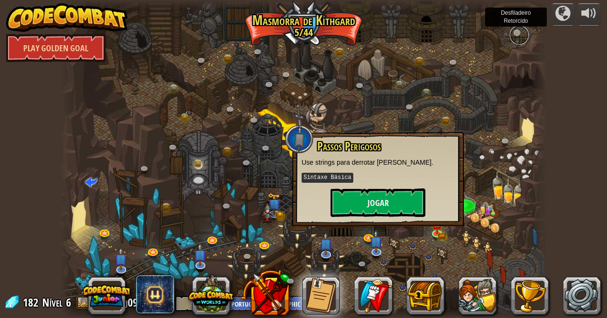
click at [514, 31] on link at bounding box center [519, 35] width 19 height 19
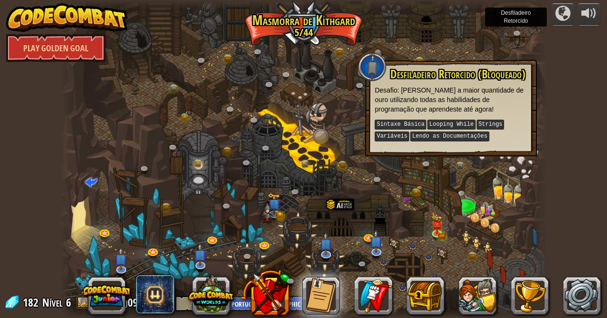
click at [195, 143] on div at bounding box center [303, 159] width 486 height 318
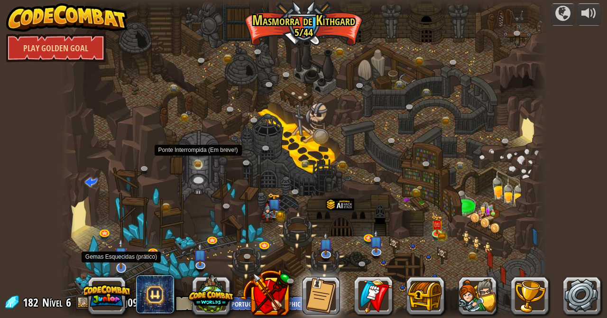
click at [114, 249] on img at bounding box center [120, 253] width 13 height 30
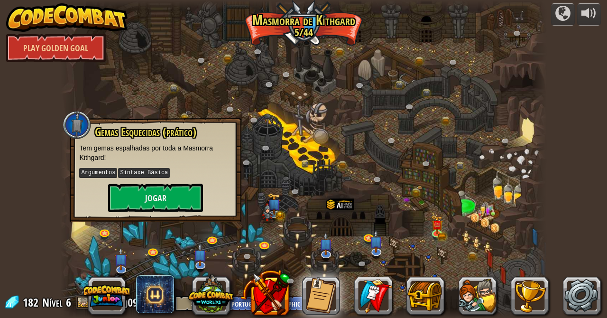
click at [563, 250] on div "powered by Play Golden Goal Desfiladeiro Retorcido (Bloqueado) Desafio: [PERSON…" at bounding box center [303, 159] width 607 height 318
click at [432, 255] on div at bounding box center [303, 159] width 486 height 318
